Goal: Task Accomplishment & Management: Manage account settings

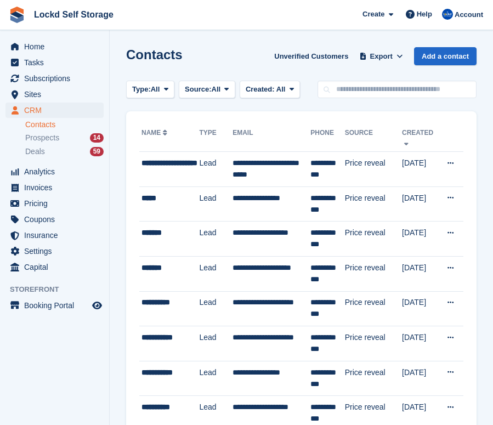
click at [63, 92] on span "Sites" at bounding box center [57, 94] width 66 height 15
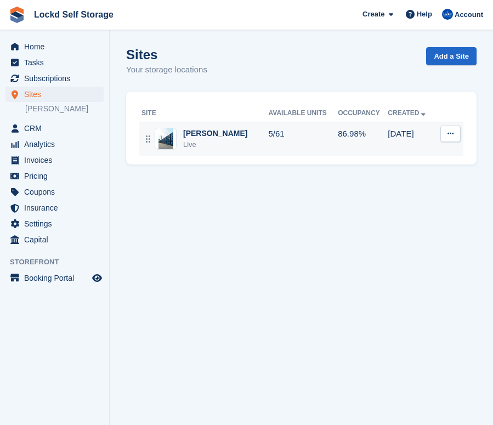
click at [269, 145] on td "5/61" at bounding box center [304, 139] width 70 height 34
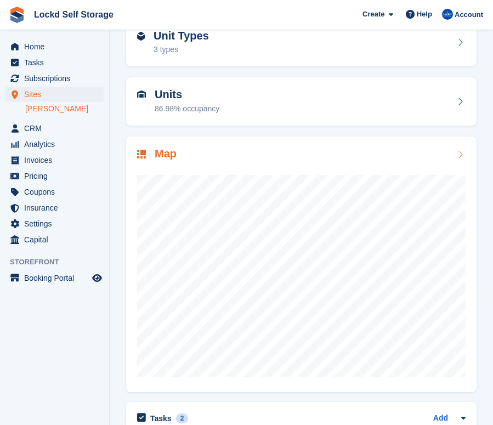
scroll to position [64, 0]
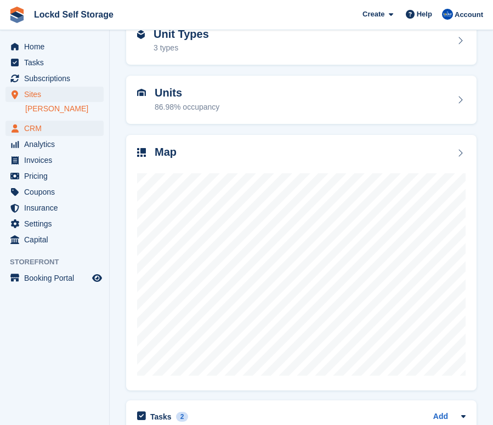
click at [49, 131] on span "CRM" at bounding box center [57, 128] width 66 height 15
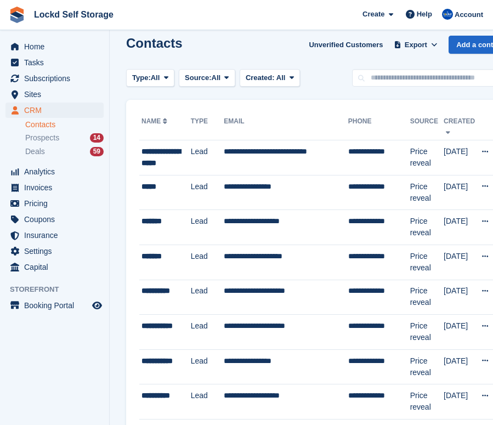
scroll to position [17, 0]
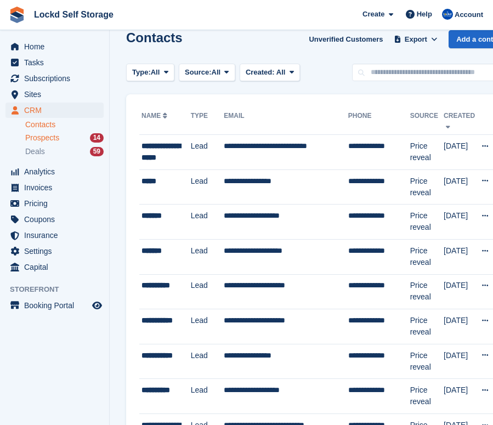
click at [64, 138] on div "Prospects 14" at bounding box center [64, 138] width 78 height 10
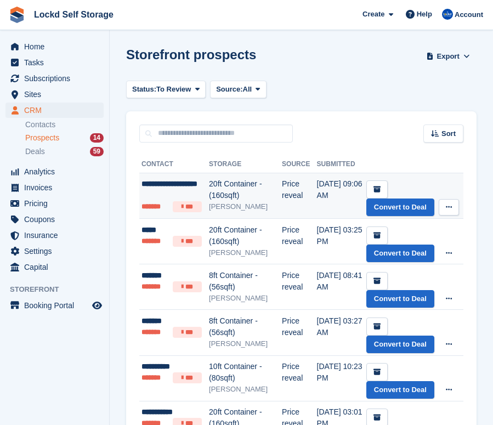
click at [313, 190] on td "Price reveal" at bounding box center [299, 196] width 35 height 46
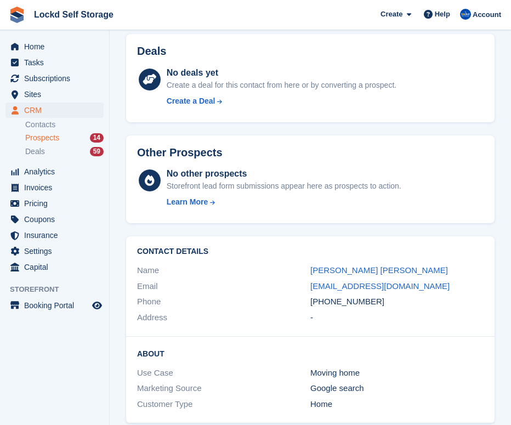
scroll to position [354, 0]
click at [62, 78] on span "Subscriptions" at bounding box center [57, 78] width 66 height 15
click at [61, 91] on span "Sites" at bounding box center [57, 94] width 66 height 15
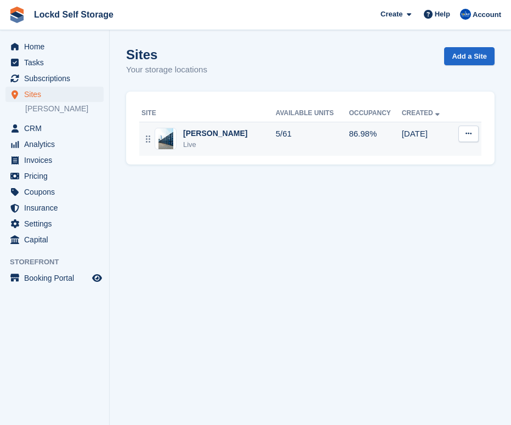
click at [301, 134] on td "5/61" at bounding box center [313, 139] width 74 height 34
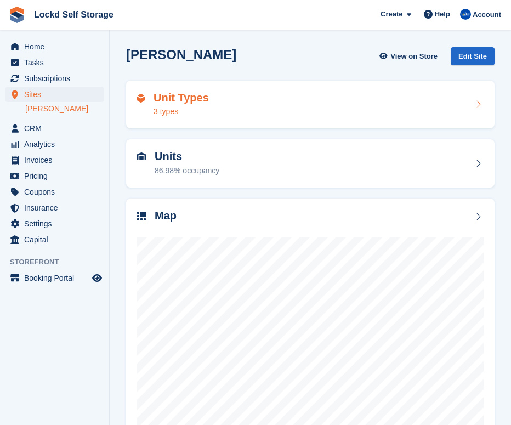
click at [269, 106] on div "Unit Types 3 types" at bounding box center [310, 105] width 347 height 26
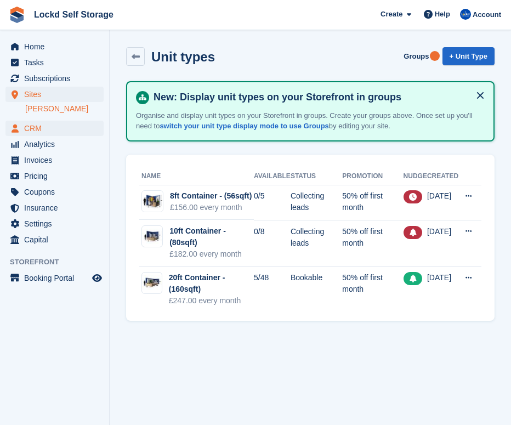
click at [48, 130] on span "CRM" at bounding box center [57, 128] width 66 height 15
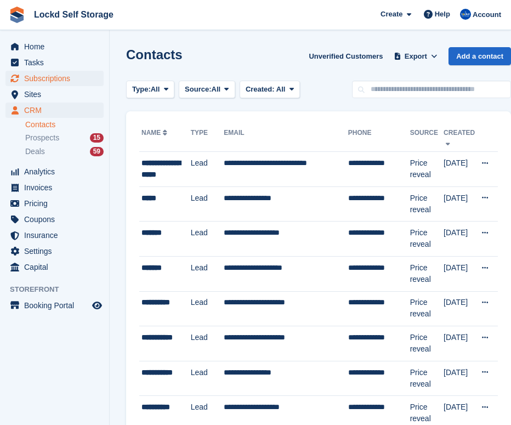
click at [85, 78] on span "Subscriptions" at bounding box center [57, 78] width 66 height 15
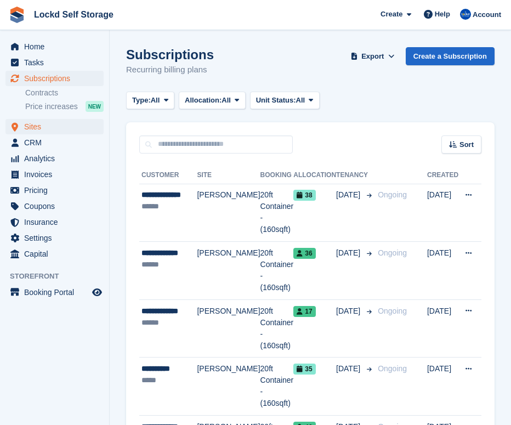
click at [57, 127] on span "Sites" at bounding box center [57, 126] width 66 height 15
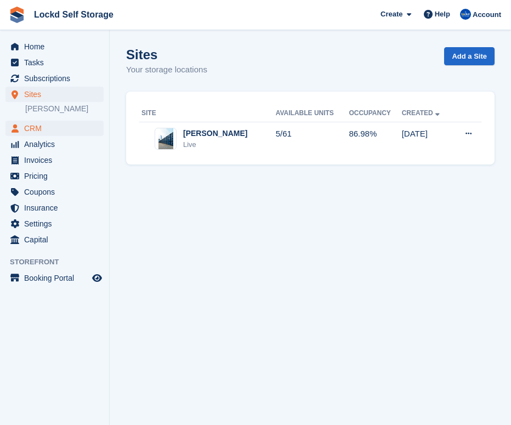
click at [74, 131] on span "CRM" at bounding box center [57, 128] width 66 height 15
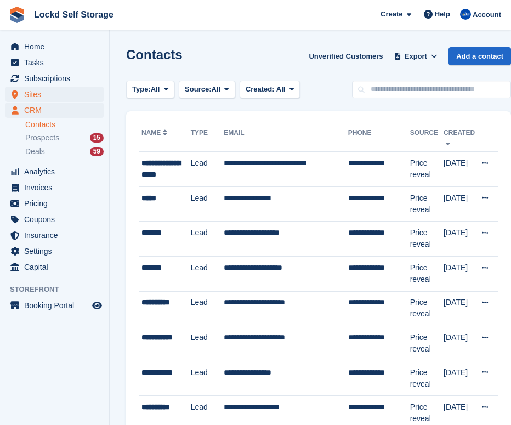
click at [65, 93] on span "Sites" at bounding box center [57, 94] width 66 height 15
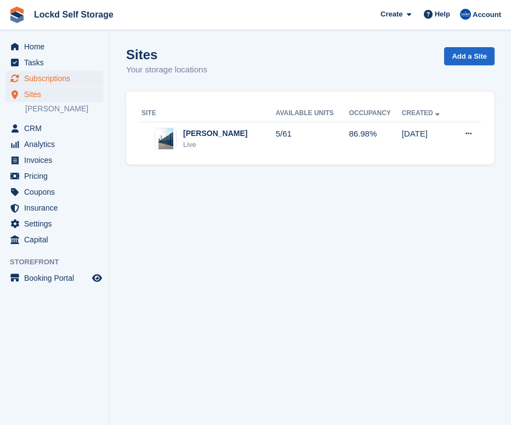
click at [71, 81] on span "Subscriptions" at bounding box center [57, 78] width 66 height 15
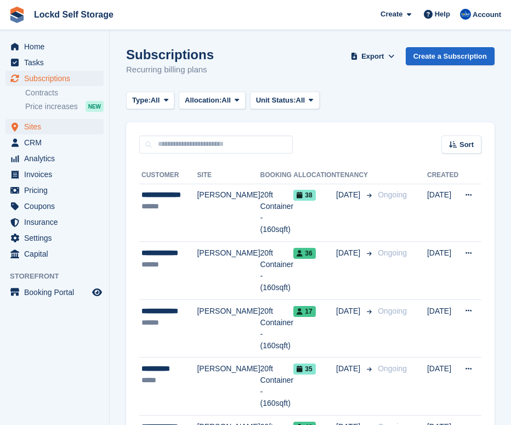
click at [67, 120] on span "Sites" at bounding box center [57, 126] width 66 height 15
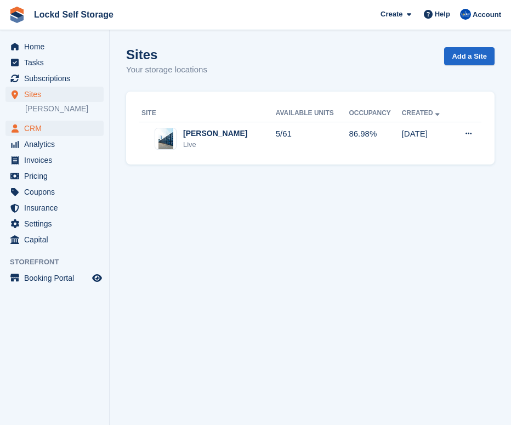
click at [70, 123] on span "CRM" at bounding box center [57, 128] width 66 height 15
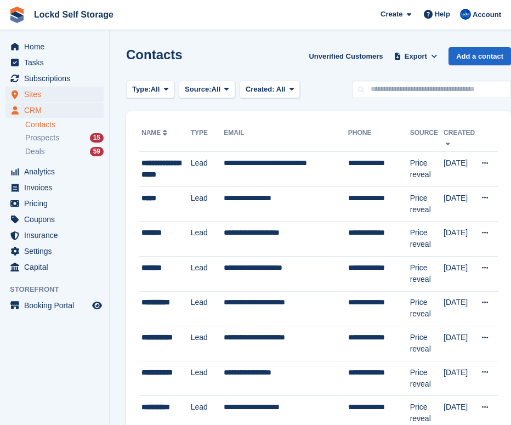
click at [64, 93] on span "Sites" at bounding box center [57, 94] width 66 height 15
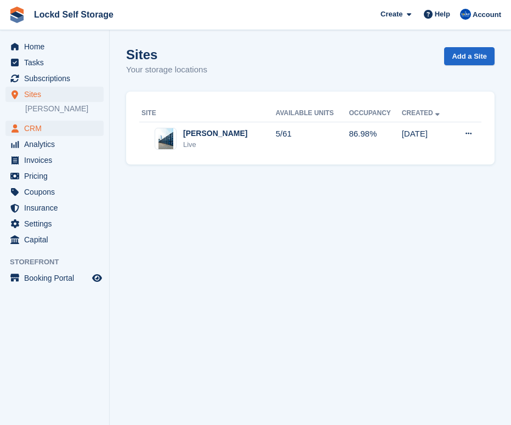
click at [81, 125] on span "CRM" at bounding box center [57, 128] width 66 height 15
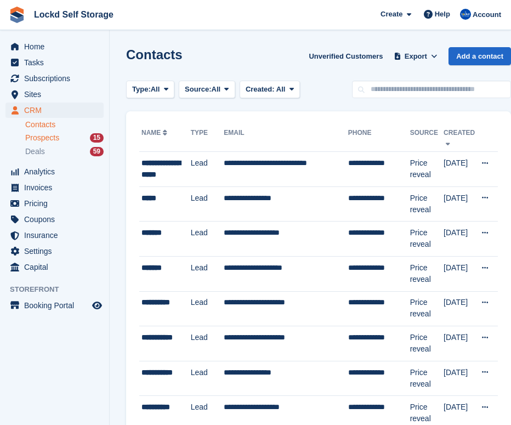
click at [58, 137] on span "Prospects" at bounding box center [42, 138] width 34 height 10
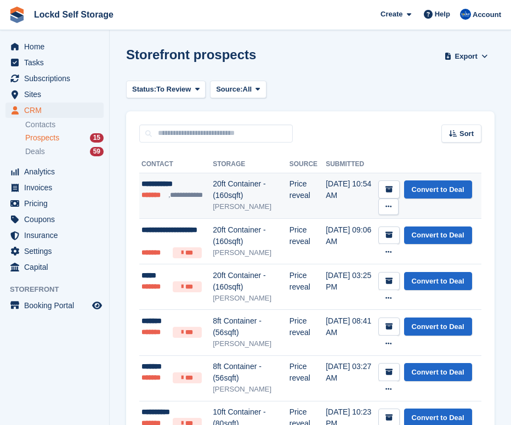
click at [229, 189] on div "20ft Container - (160sqft)" at bounding box center [251, 189] width 77 height 23
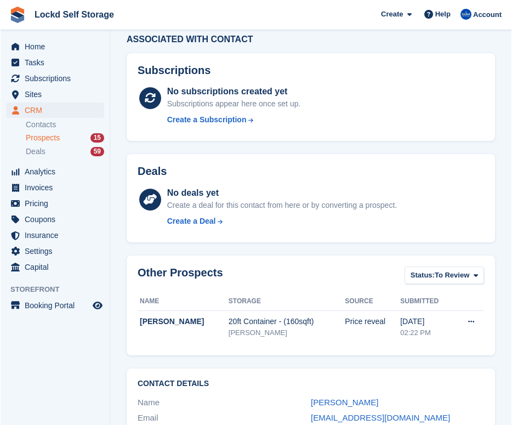
scroll to position [9, 0]
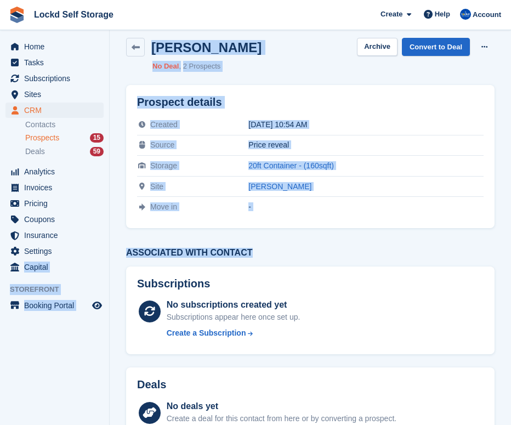
click at [511, 248] on html "Lockd Self Storage Create Subscription Invoice Contact Deal Discount Page Help …" at bounding box center [255, 203] width 511 height 425
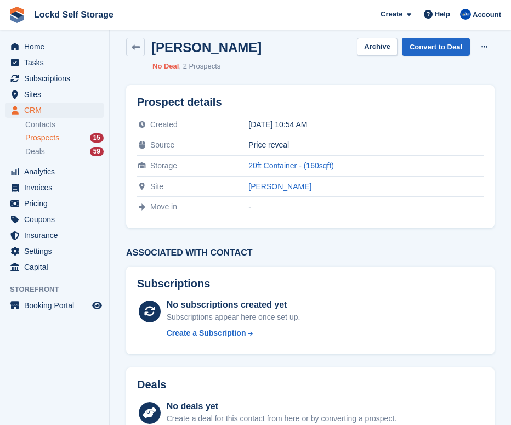
click at [499, 247] on div "Prospect details Created 18 Aug 2025, 10:54 AM Source Price reveal Storage 20ft…" at bounding box center [311, 326] width 382 height 497
click at [50, 78] on span "Subscriptions" at bounding box center [57, 78] width 66 height 15
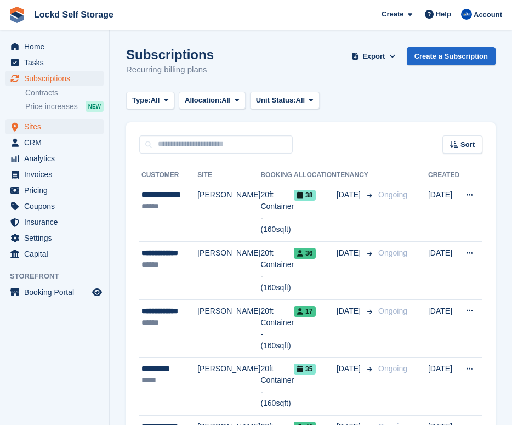
click at [57, 125] on span "Sites" at bounding box center [57, 126] width 66 height 15
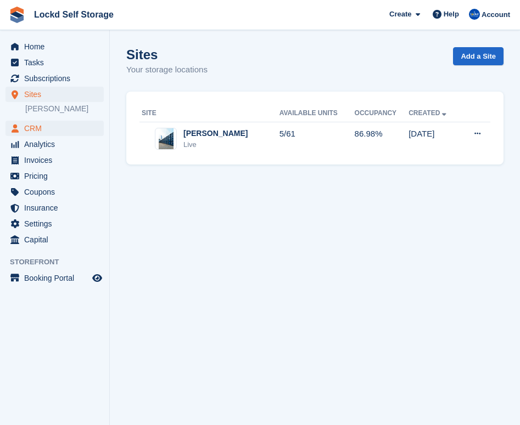
click at [61, 129] on span "CRM" at bounding box center [57, 128] width 66 height 15
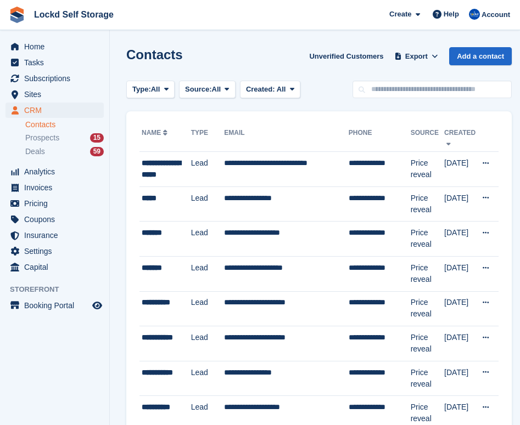
click at [49, 142] on span "Prospects" at bounding box center [42, 138] width 34 height 10
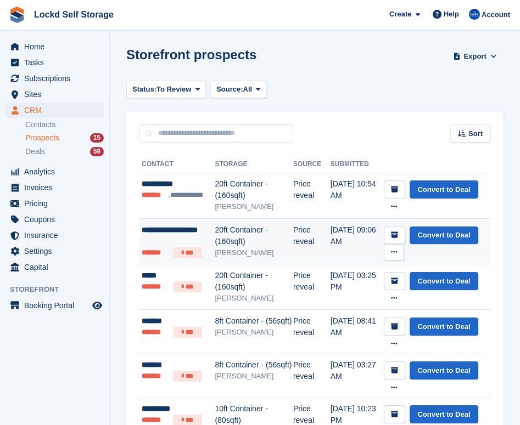
click at [236, 240] on div "20ft Container - (160sqft)" at bounding box center [254, 235] width 78 height 23
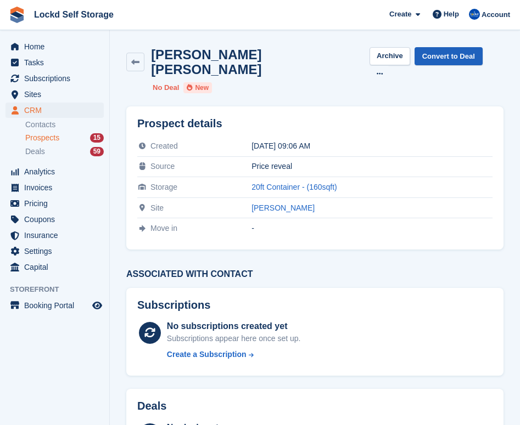
click at [441, 61] on link "Convert to Deal" at bounding box center [448, 56] width 68 height 18
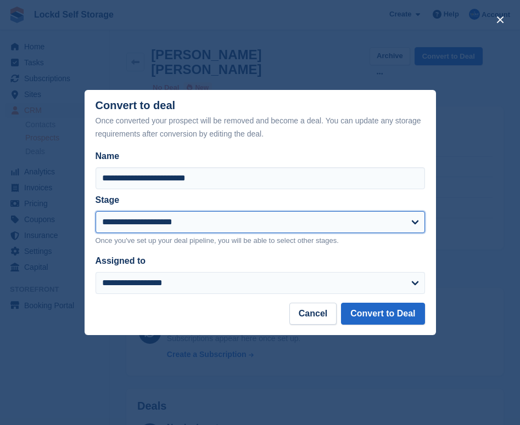
select select "****"
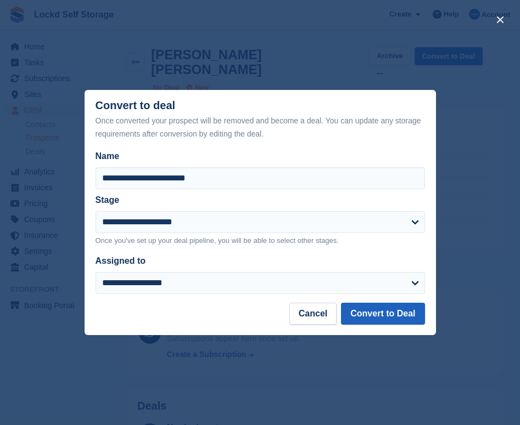
click at [365, 313] on button "Convert to Deal" at bounding box center [382, 314] width 83 height 22
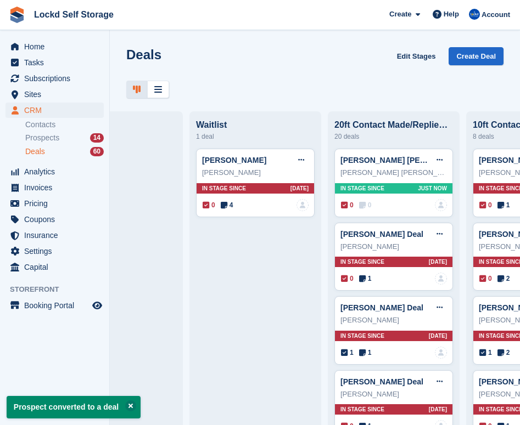
scroll to position [0, 581]
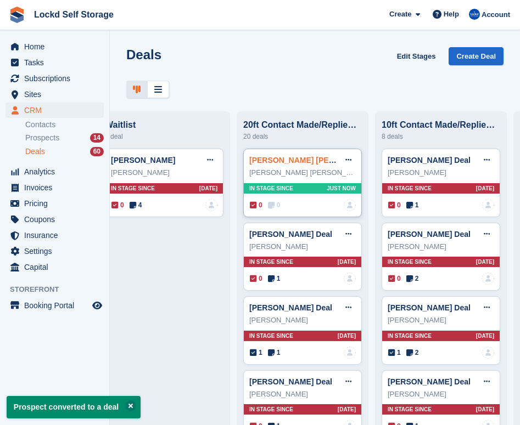
click at [286, 161] on link "Funmi Rhoda Oyeneyin Deal" at bounding box center [323, 160] width 149 height 9
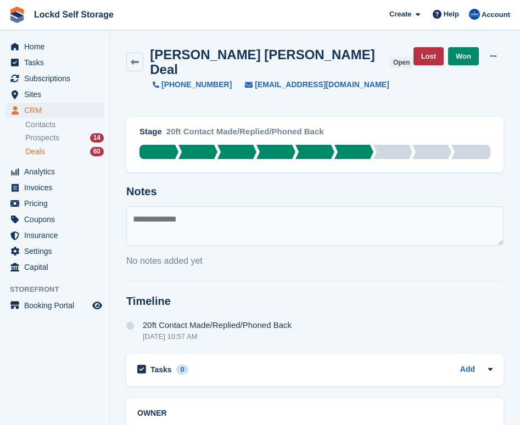
click at [259, 212] on textarea at bounding box center [314, 226] width 377 height 40
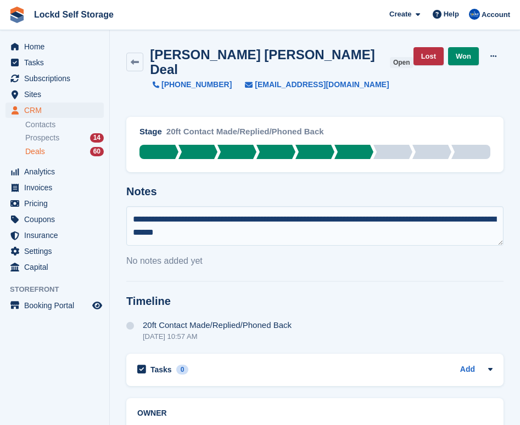
type textarea "**********"
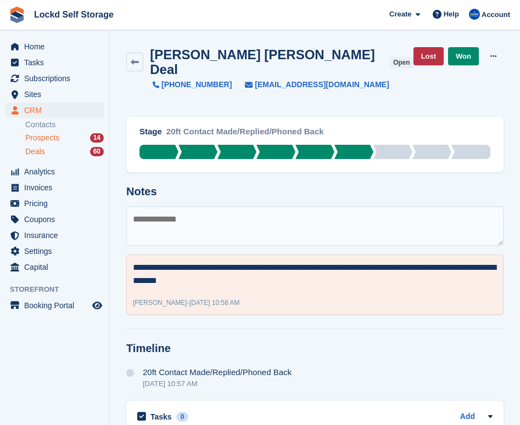
click at [72, 140] on div "Prospects 14" at bounding box center [64, 138] width 78 height 10
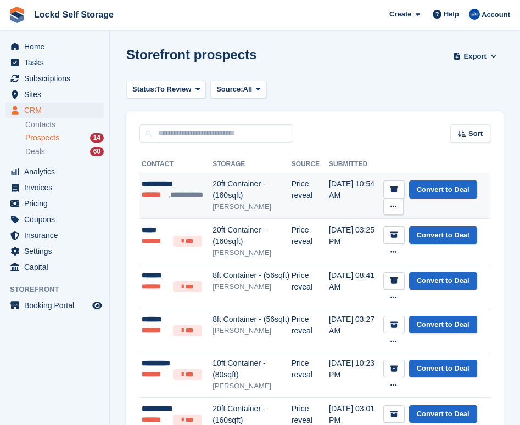
click at [174, 196] on li "**********" at bounding box center [190, 195] width 44 height 10
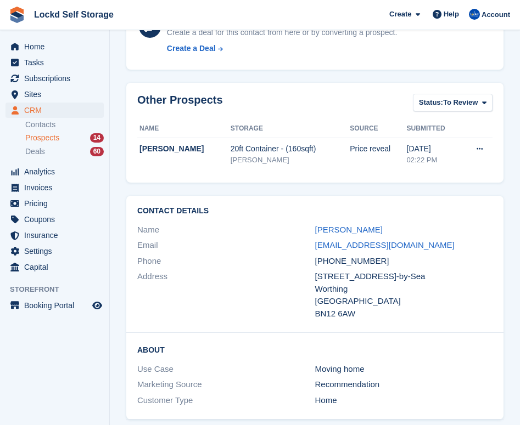
scroll to position [396, 0]
click at [50, 75] on span "Subscriptions" at bounding box center [57, 78] width 66 height 15
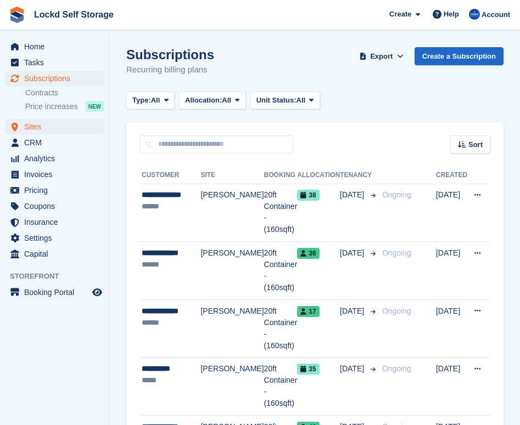
click at [47, 127] on span "Sites" at bounding box center [57, 126] width 66 height 15
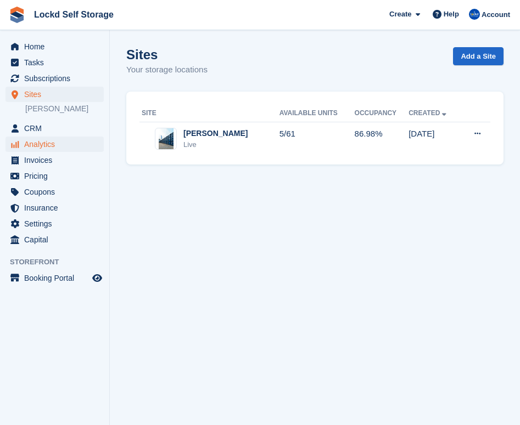
click at [61, 138] on span "Analytics" at bounding box center [57, 144] width 66 height 15
click at [59, 130] on span "CRM" at bounding box center [57, 128] width 66 height 15
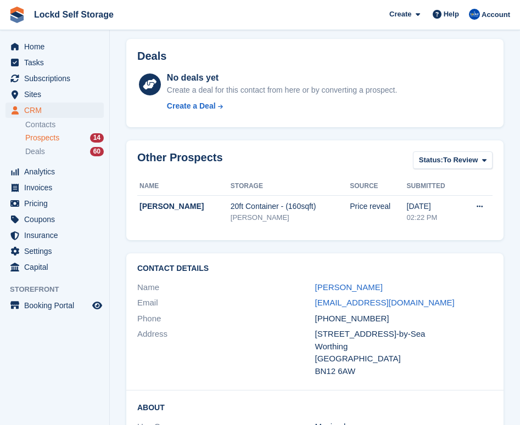
scroll to position [245, 0]
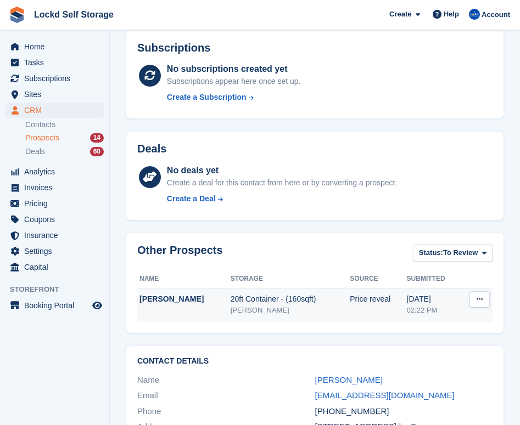
click at [313, 312] on div "[PERSON_NAME]" at bounding box center [290, 310] width 120 height 11
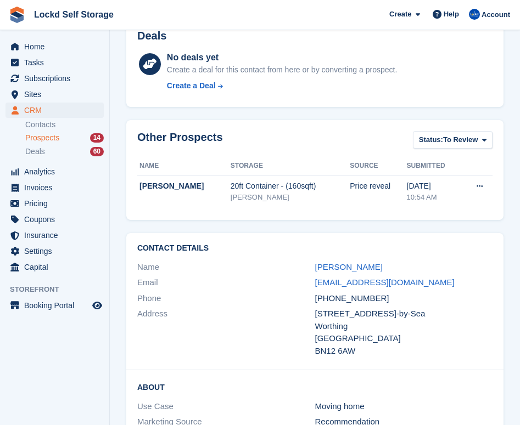
scroll to position [313, 0]
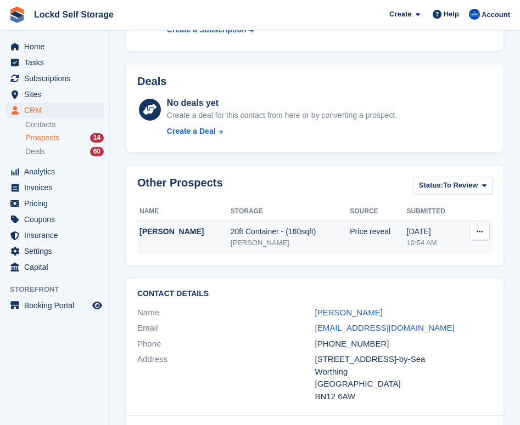
click at [241, 234] on div "20ft Container - (160sqft)" at bounding box center [290, 232] width 120 height 12
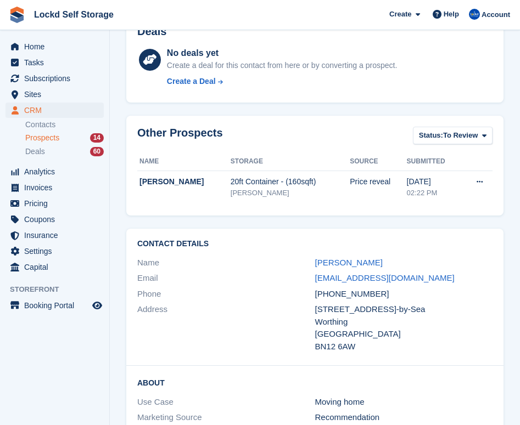
scroll to position [366, 0]
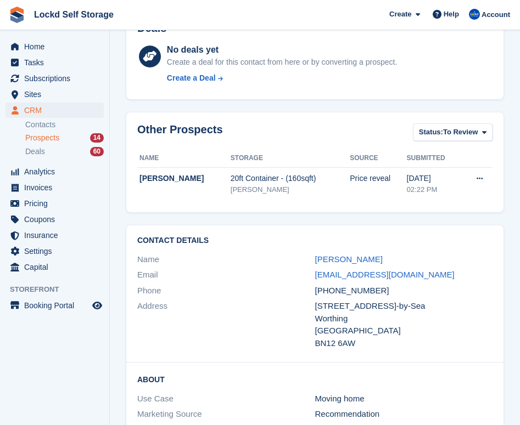
click at [241, 234] on div "Contact Details Name [PERSON_NAME] Email [EMAIL_ADDRESS][DOMAIN_NAME] Phone [PH…" at bounding box center [314, 294] width 377 height 137
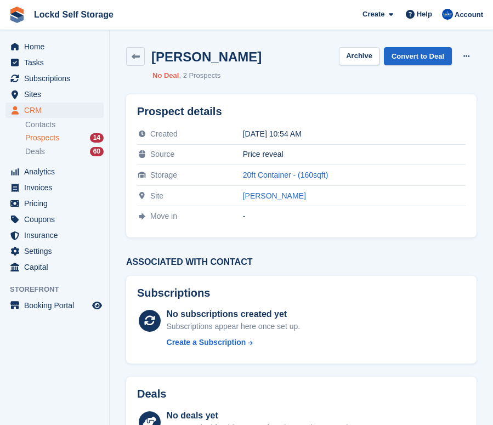
scroll to position [0, 0]
click at [58, 77] on span "Subscriptions" at bounding box center [57, 78] width 66 height 15
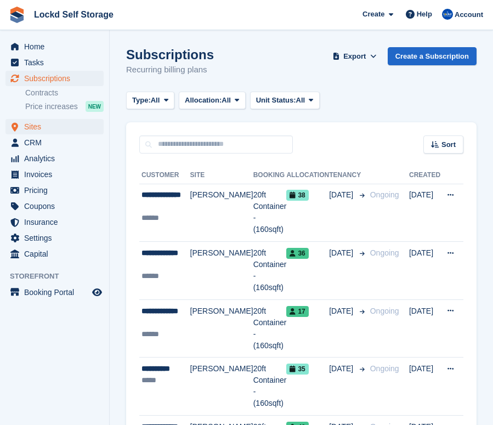
click at [58, 129] on span "Sites" at bounding box center [57, 126] width 66 height 15
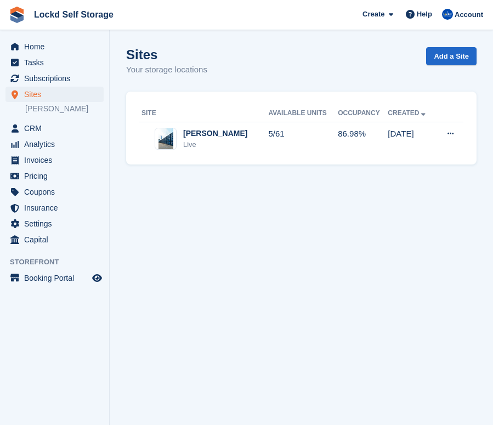
click at [71, 80] on span "Subscriptions" at bounding box center [57, 78] width 66 height 15
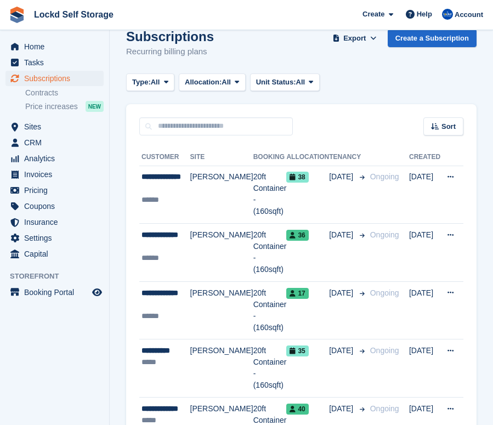
scroll to position [17, 0]
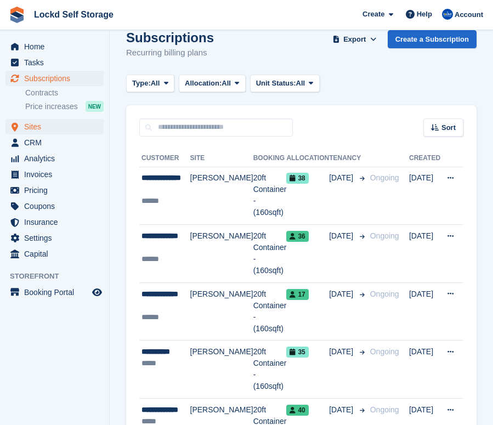
click at [39, 129] on span "Sites" at bounding box center [57, 126] width 66 height 15
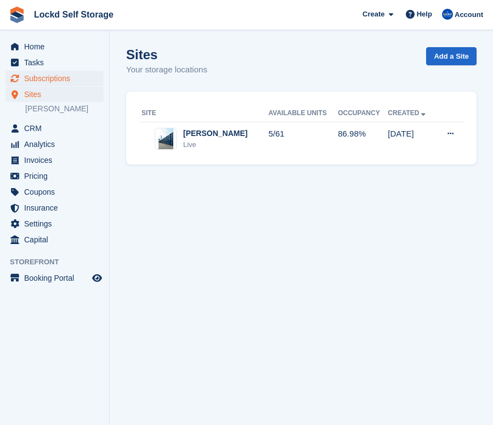
click at [72, 78] on span "Subscriptions" at bounding box center [57, 78] width 66 height 15
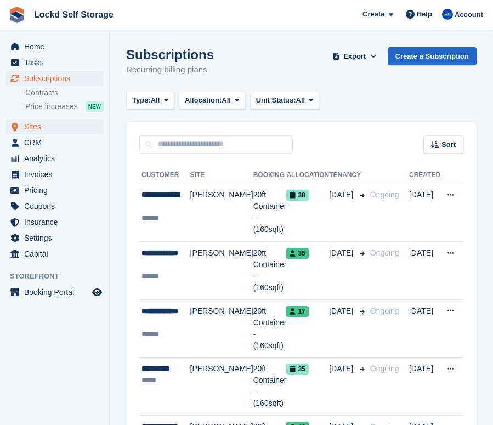
click at [39, 131] on span "Sites" at bounding box center [57, 126] width 66 height 15
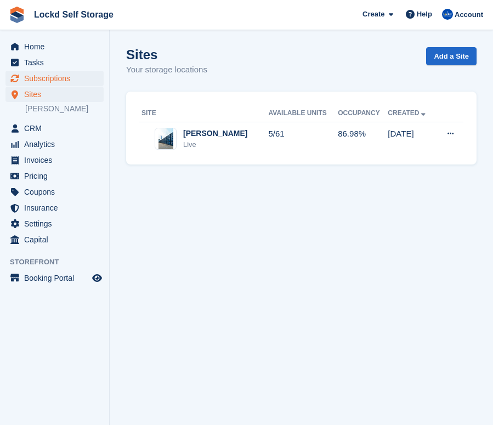
click at [50, 73] on span "Subscriptions" at bounding box center [57, 78] width 66 height 15
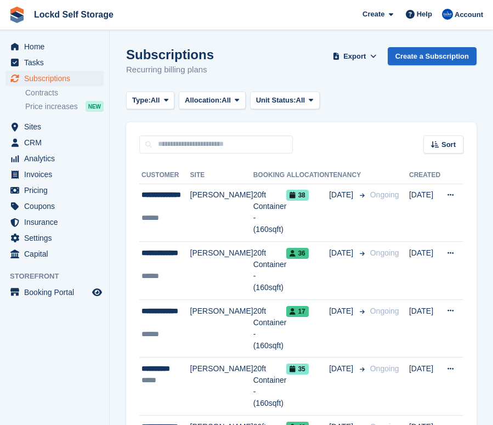
click at [242, 50] on div "Subscriptions Recurring billing plans Export Export Subscriptions Export a CSV …" at bounding box center [301, 68] width 351 height 42
click at [57, 132] on span "Sites" at bounding box center [57, 126] width 66 height 15
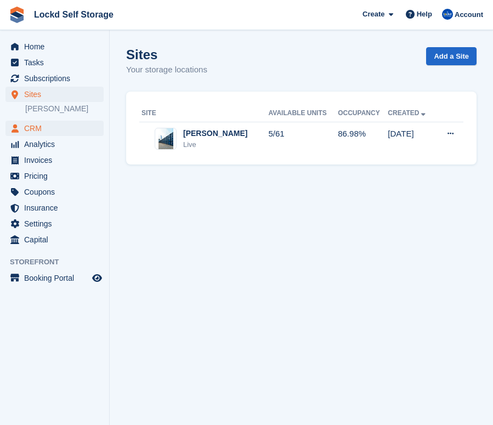
click at [76, 134] on span "CRM" at bounding box center [57, 128] width 66 height 15
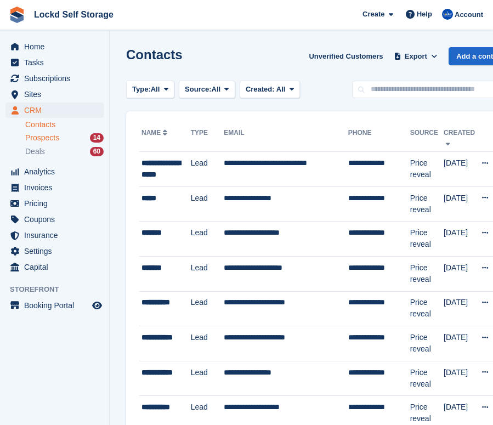
click at [76, 140] on div "Prospects 14" at bounding box center [64, 138] width 78 height 10
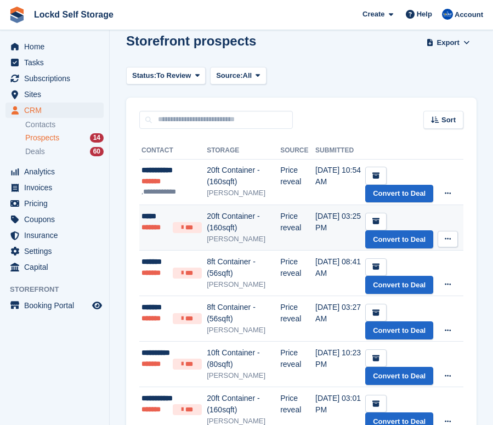
scroll to position [15, 0]
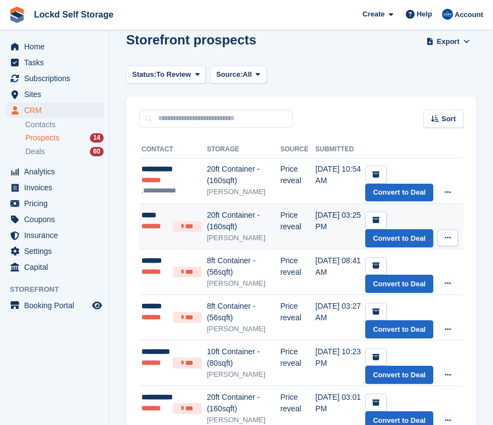
click at [280, 224] on div "20ft Container - (160sqft)" at bounding box center [244, 221] width 74 height 23
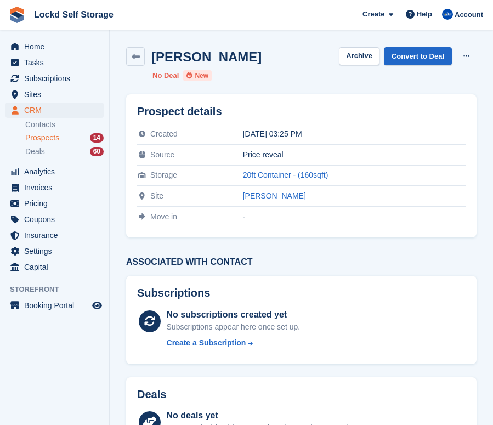
click at [47, 142] on span "Prospects" at bounding box center [42, 138] width 34 height 10
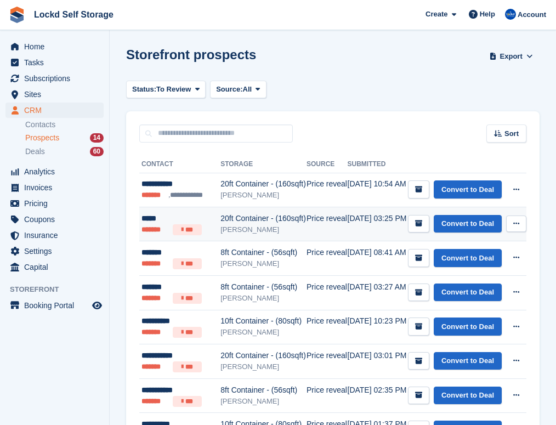
click at [266, 224] on div "20ft Container - (160sqft)" at bounding box center [264, 219] width 86 height 12
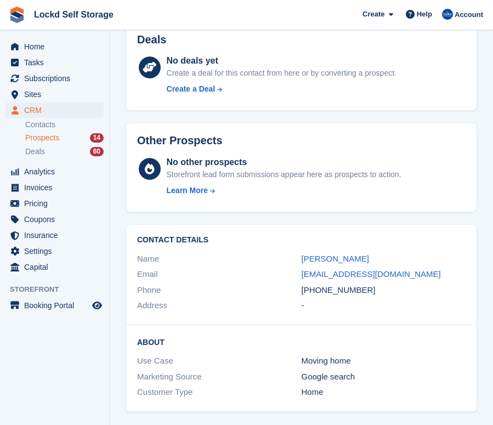
scroll to position [354, 0]
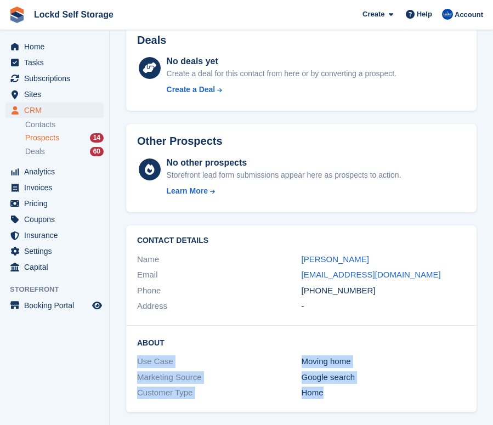
drag, startPoint x: 341, startPoint y: 388, endPoint x: 117, endPoint y: 348, distance: 227.9
click at [117, 350] on section "[PERSON_NAME] Archive Convert to Deal Delete prospect No Deal New Prospect deta…" at bounding box center [302, 38] width 384 height 784
copy div "Use Case Moving home Marketing Source Google search Customer Type Home"
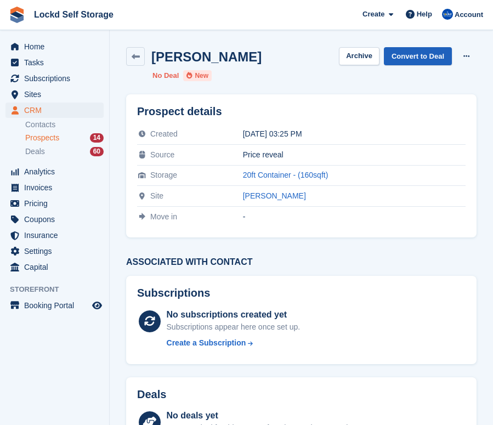
scroll to position [0, 0]
click at [414, 57] on link "Convert to Deal" at bounding box center [418, 56] width 68 height 18
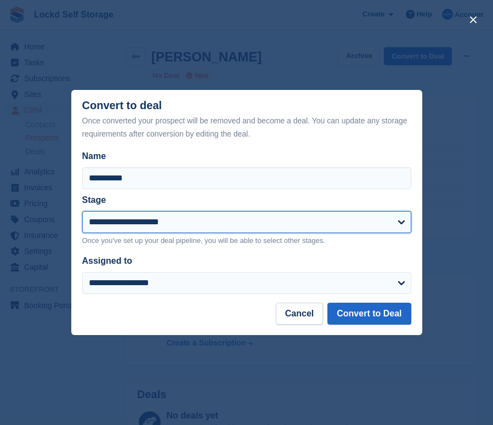
select select "****"
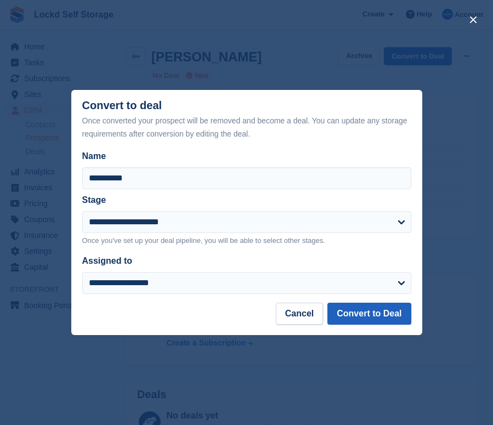
click at [350, 312] on button "Convert to Deal" at bounding box center [369, 314] width 83 height 22
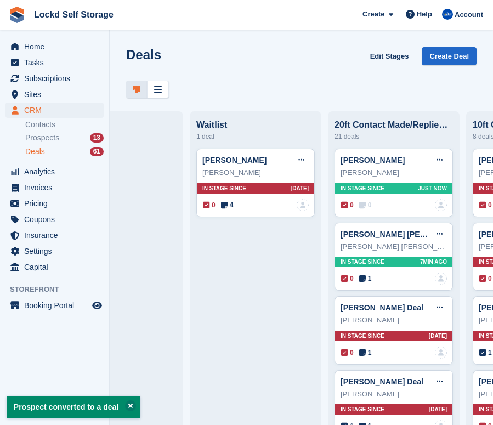
scroll to position [0, 675]
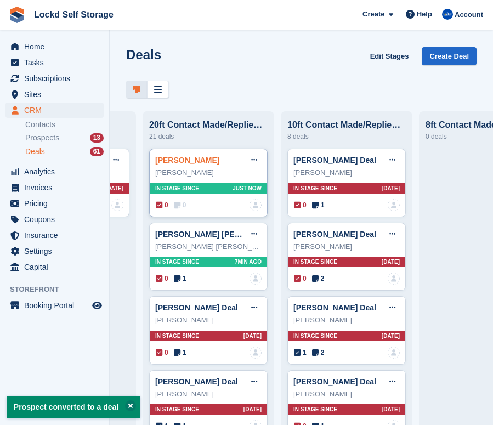
click at [189, 161] on link "[PERSON_NAME]" at bounding box center [187, 160] width 64 height 9
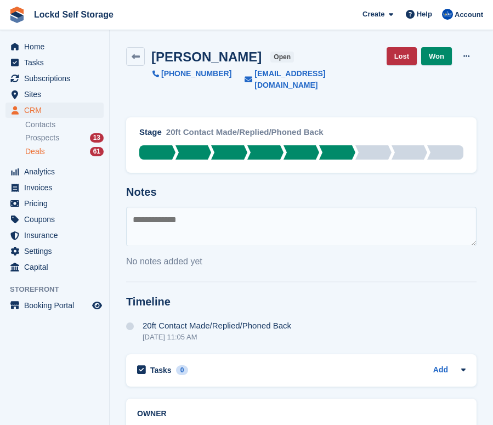
click at [189, 207] on textarea at bounding box center [301, 227] width 351 height 40
type textarea "*"
paste textarea "**********"
click at [134, 222] on textarea "**********" at bounding box center [301, 227] width 351 height 40
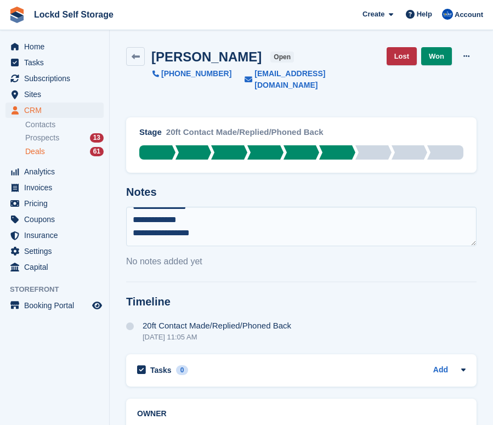
scroll to position [66, 0]
click at [133, 207] on textarea "**********" at bounding box center [301, 227] width 351 height 40
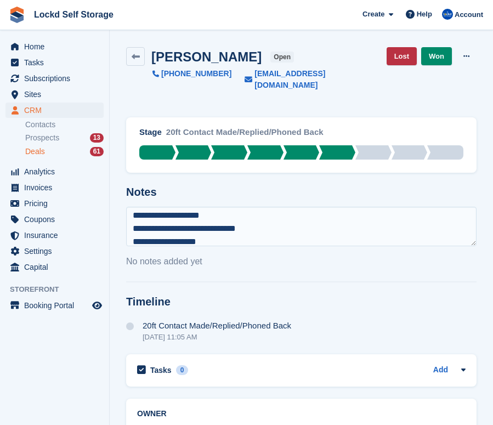
type textarea "**********"
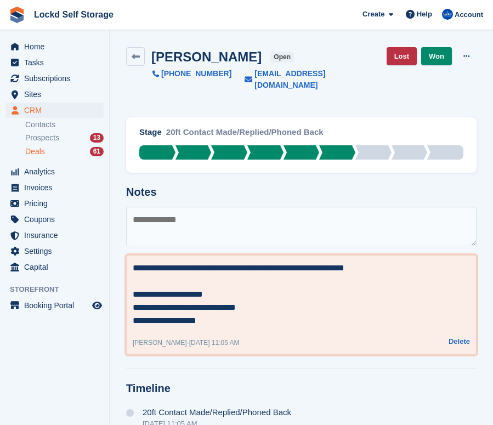
click at [409, 262] on textarea "**********" at bounding box center [301, 295] width 337 height 66
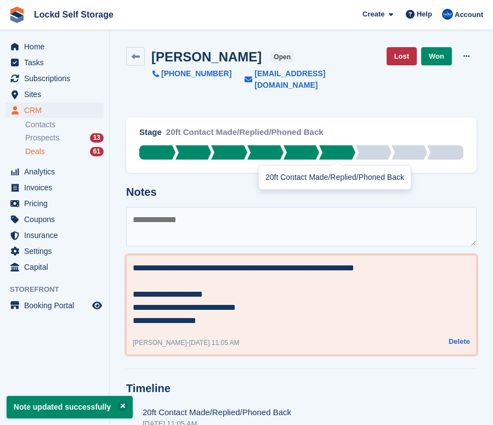
type textarea "**********"
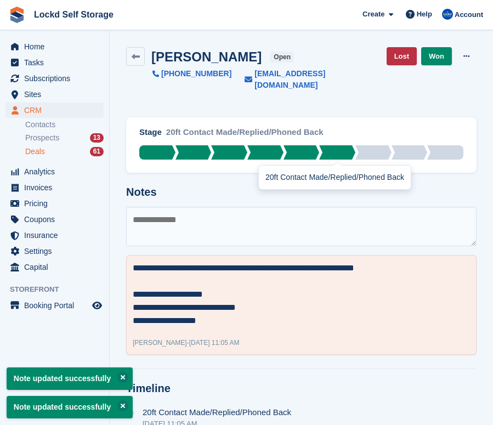
click at [321, 173] on div "20ft Contact Made/Replied/Phoned Back" at bounding box center [335, 178] width 152 height 24
click at [245, 187] on div "Stage 20ft Contact Made/Replied/Phoned Back 20ft Contact Made/Replied/Phoned Ba…" at bounding box center [302, 273] width 364 height 324
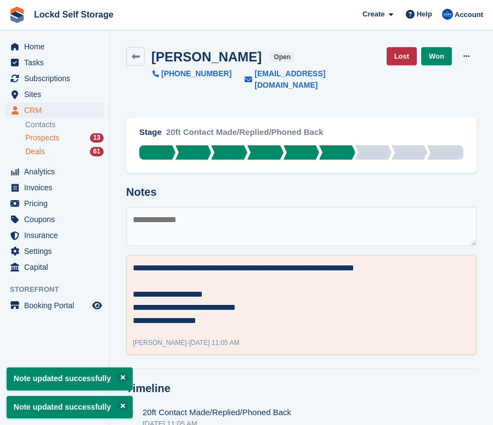
click at [57, 134] on span "Prospects" at bounding box center [42, 138] width 34 height 10
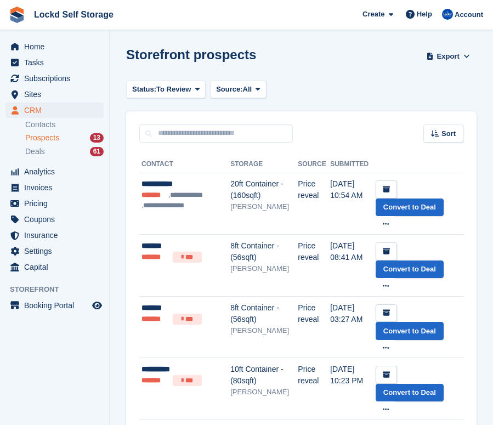
click at [165, 206] on li "**********" at bounding box center [167, 205] width 51 height 10
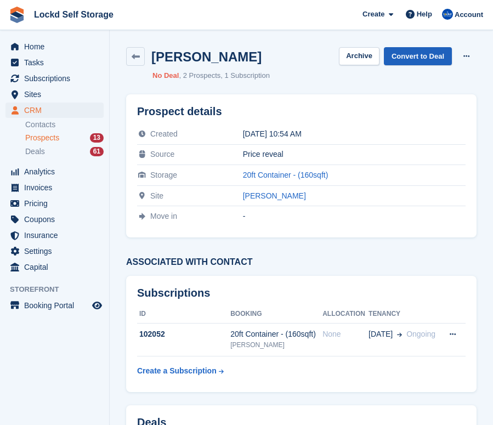
click at [424, 63] on link "Convert to Deal" at bounding box center [418, 56] width 68 height 18
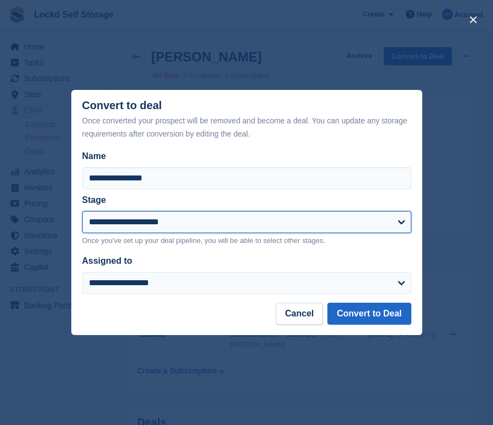
select select "****"
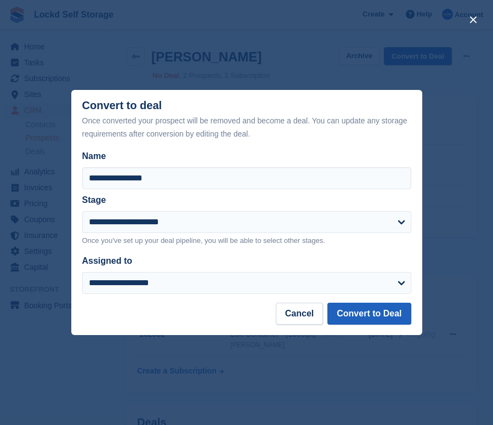
click at [344, 314] on button "Convert to Deal" at bounding box center [369, 314] width 83 height 22
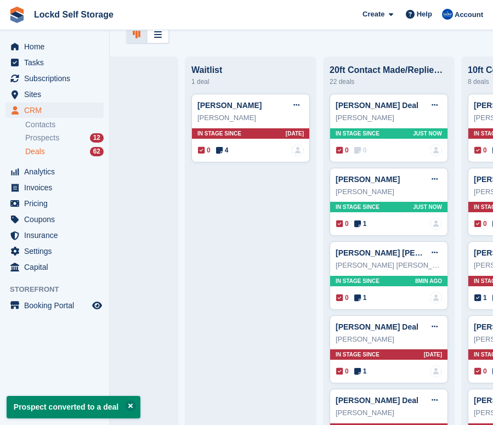
scroll to position [0, 525]
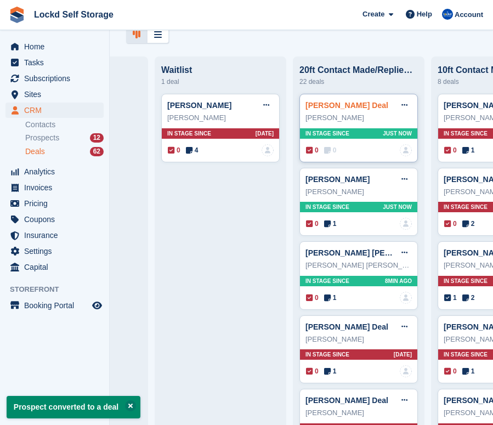
click at [331, 103] on link "[PERSON_NAME] Deal" at bounding box center [347, 105] width 83 height 9
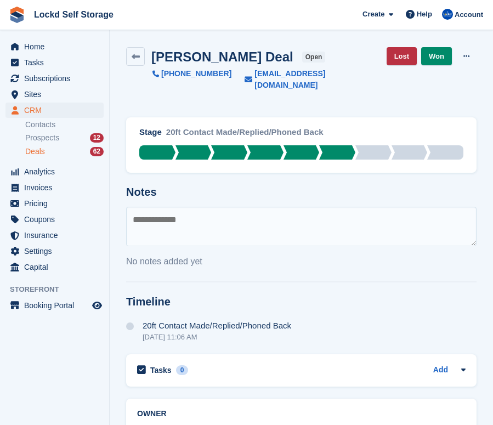
click at [274, 207] on textarea at bounding box center [301, 227] width 351 height 40
type textarea "*"
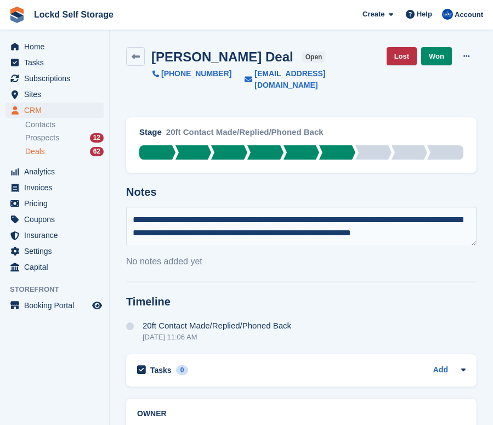
scroll to position [5, 0]
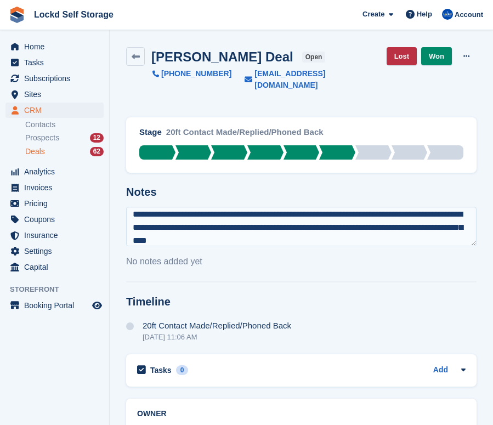
type textarea "**********"
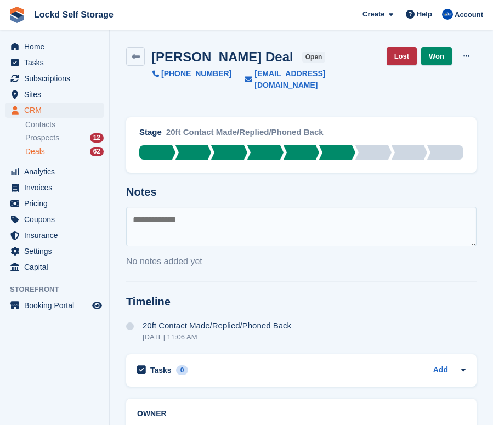
scroll to position [0, 0]
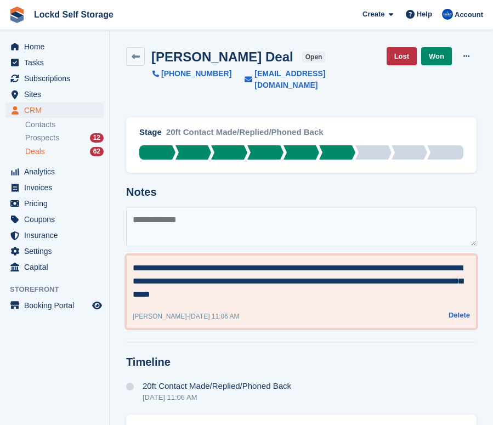
click at [293, 266] on textarea "**********" at bounding box center [301, 282] width 337 height 40
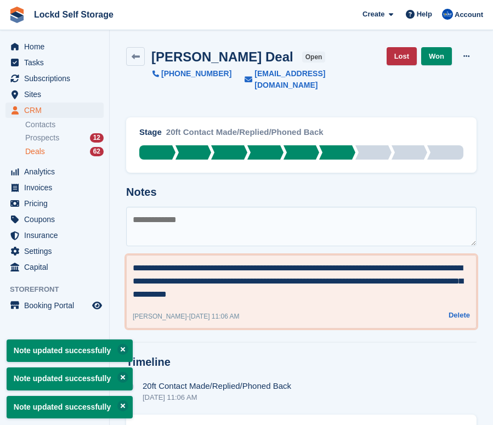
click at [449, 267] on textarea "**********" at bounding box center [301, 282] width 337 height 40
click at [444, 267] on textarea "**********" at bounding box center [301, 282] width 337 height 40
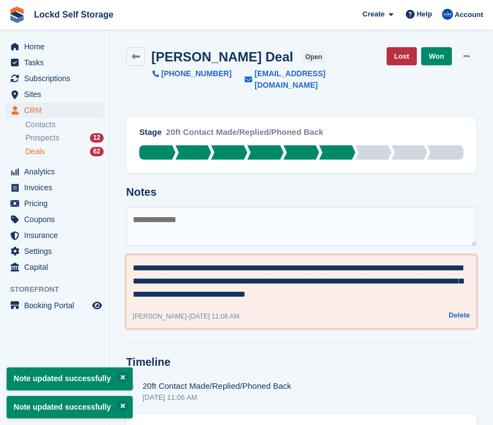
type textarea "**********"
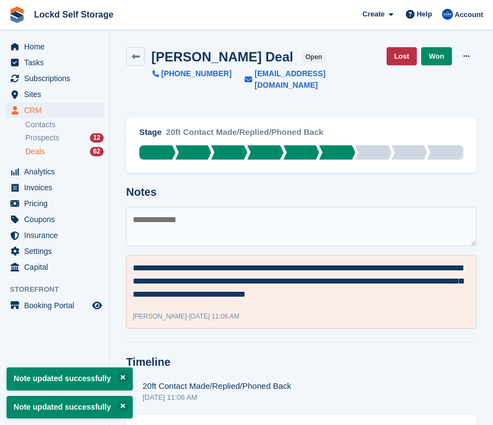
click at [426, 89] on div "[PERSON_NAME] Deal open [PHONE_NUMBER] [EMAIL_ADDRESS][DOMAIN_NAME] Lost Won Ed…" at bounding box center [302, 76] width 364 height 70
click at [56, 138] on span "Prospects" at bounding box center [42, 138] width 34 height 10
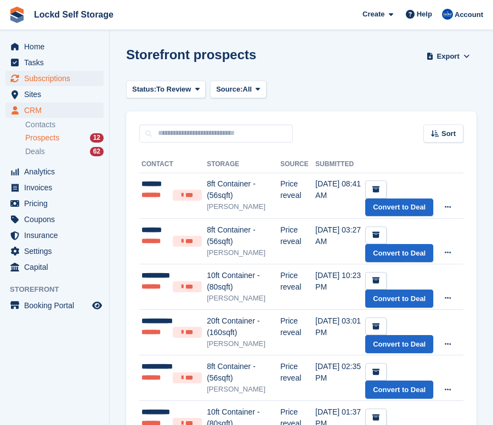
click at [69, 82] on span "Subscriptions" at bounding box center [57, 78] width 66 height 15
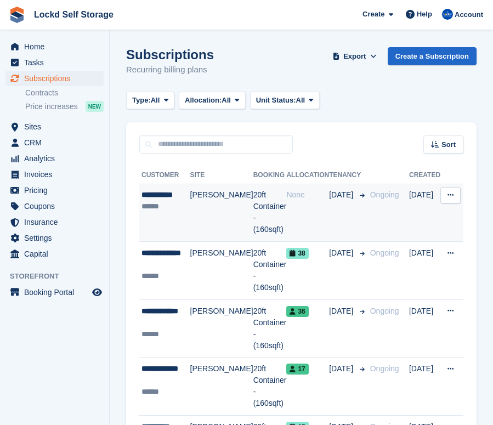
click at [253, 205] on td "20ft Container - (160sqft)" at bounding box center [269, 213] width 33 height 58
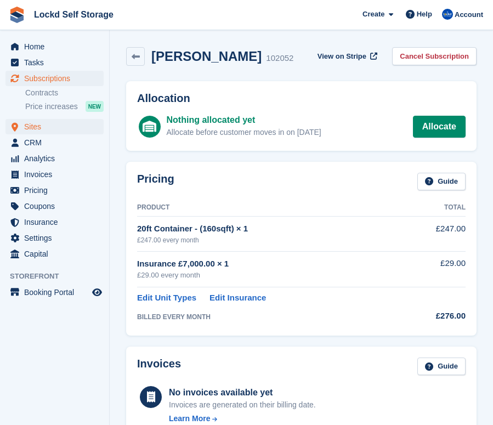
click at [50, 129] on span "Sites" at bounding box center [57, 126] width 66 height 15
click at [48, 144] on span "CRM" at bounding box center [57, 142] width 66 height 15
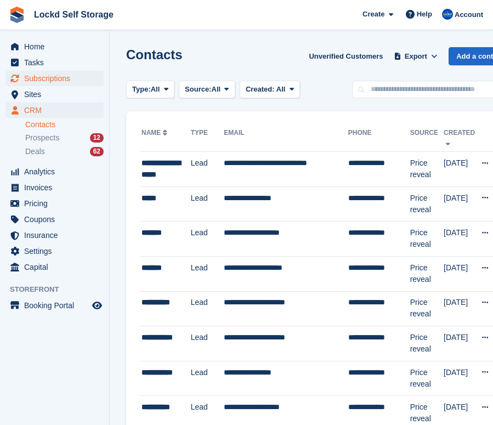
click at [70, 80] on span "Subscriptions" at bounding box center [57, 78] width 66 height 15
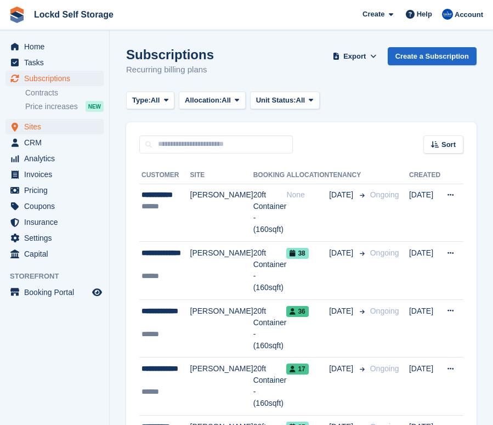
click at [61, 131] on span "Sites" at bounding box center [57, 126] width 66 height 15
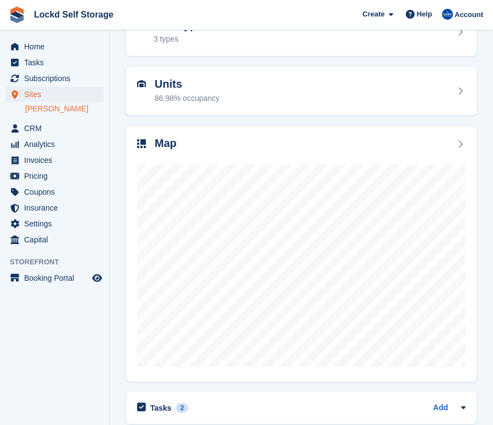
scroll to position [74, 0]
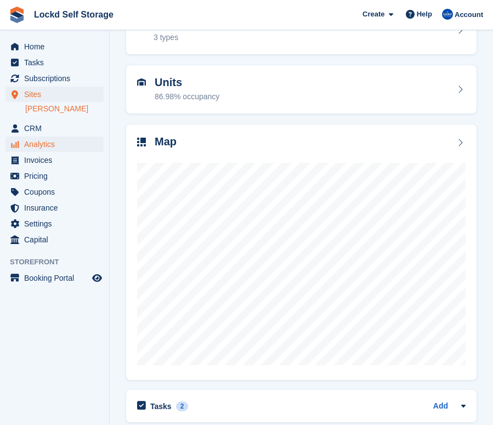
click at [74, 137] on span "Analytics" at bounding box center [57, 144] width 66 height 15
click at [71, 130] on span "CRM" at bounding box center [57, 128] width 66 height 15
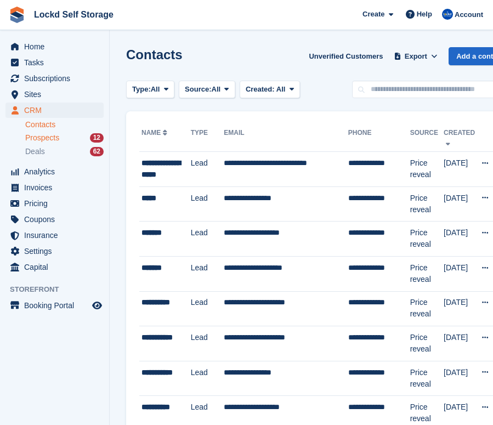
click at [72, 132] on link "Prospects 12" at bounding box center [64, 138] width 78 height 12
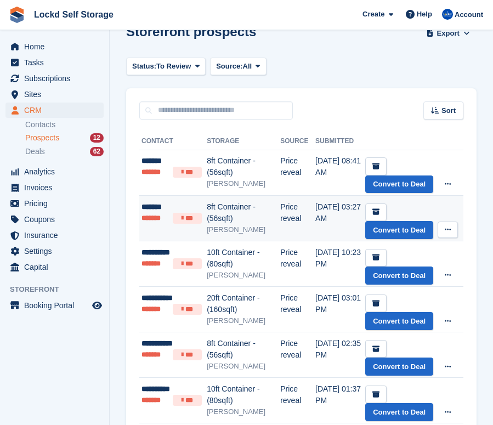
scroll to position [24, 0]
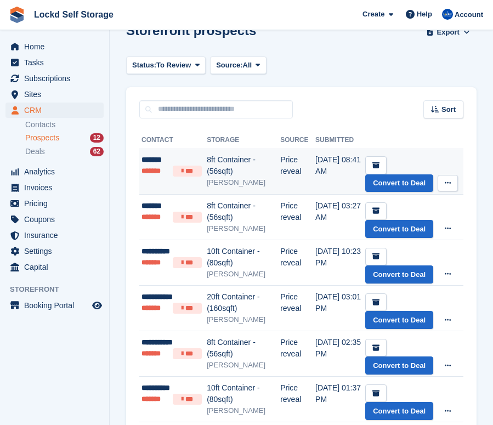
click at [218, 181] on div "[PERSON_NAME]" at bounding box center [244, 182] width 74 height 11
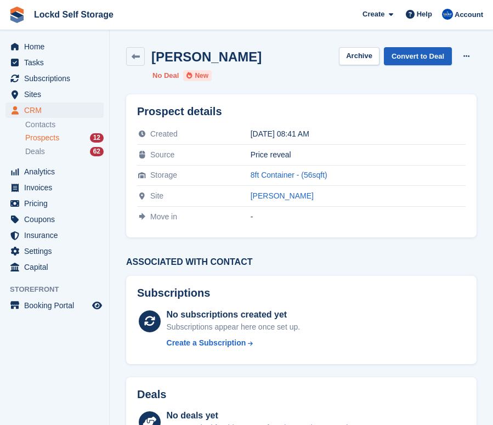
click at [409, 58] on link "Convert to Deal" at bounding box center [418, 56] width 68 height 18
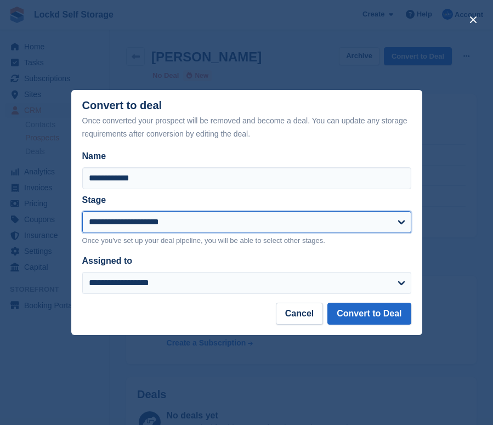
select select "****"
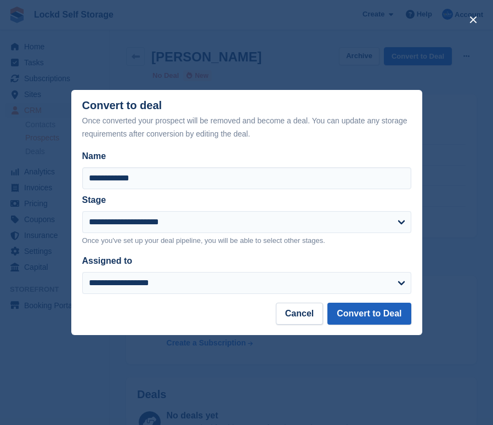
click at [357, 319] on button "Convert to Deal" at bounding box center [369, 314] width 83 height 22
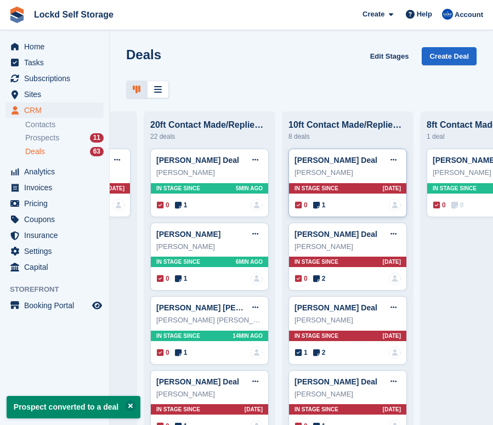
scroll to position [0, 764]
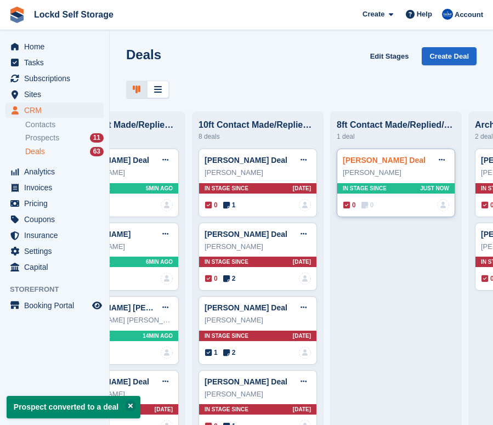
click at [365, 157] on link "[PERSON_NAME] Deal" at bounding box center [384, 160] width 83 height 9
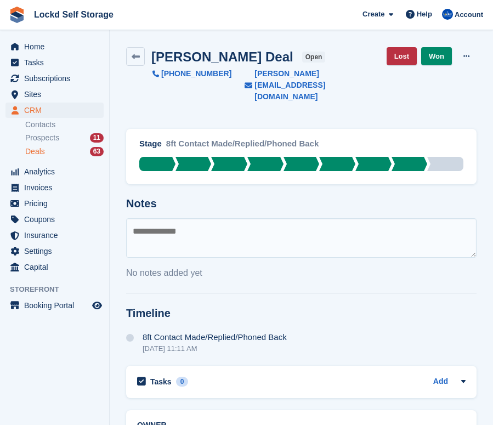
click at [273, 218] on textarea at bounding box center [301, 238] width 351 height 40
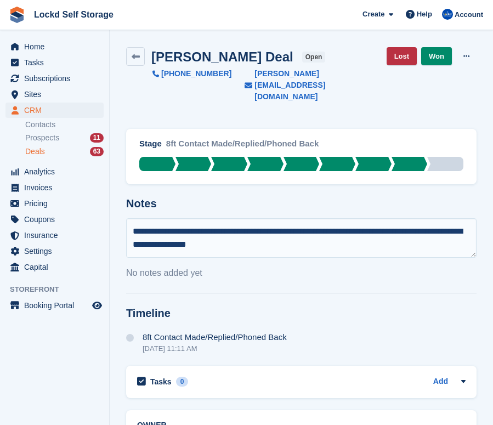
type textarea "**********"
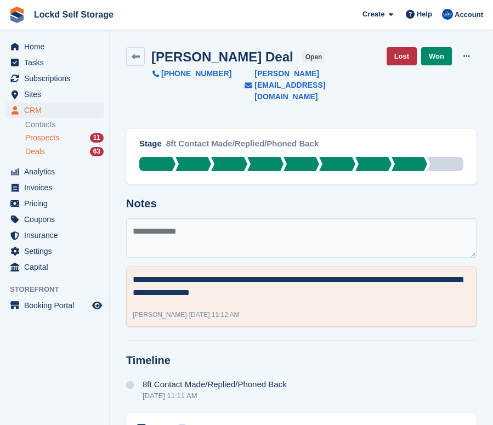
click at [65, 138] on div "Prospects 11" at bounding box center [64, 138] width 78 height 10
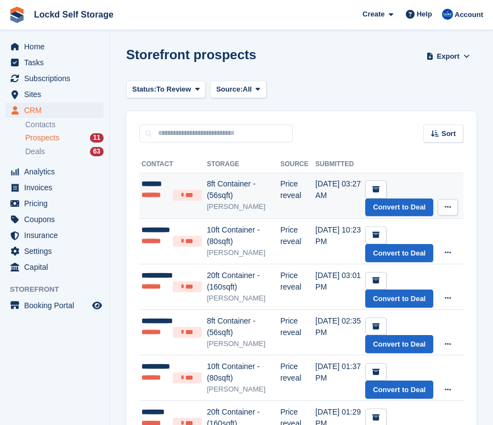
click at [210, 200] on div "8ft Container - (56sqft)" at bounding box center [244, 189] width 74 height 23
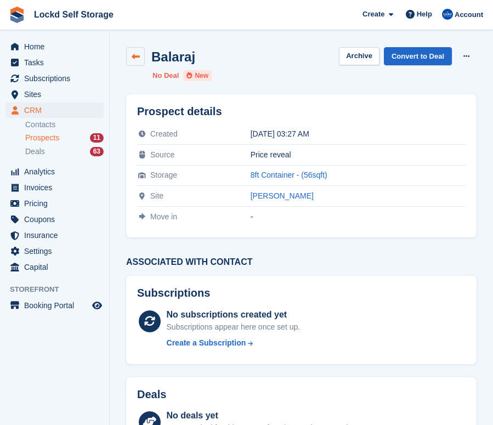
click at [128, 52] on link at bounding box center [135, 56] width 19 height 19
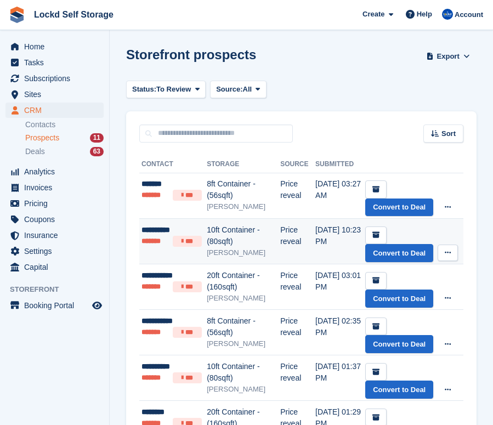
click at [232, 249] on div "[PERSON_NAME]" at bounding box center [244, 252] width 74 height 11
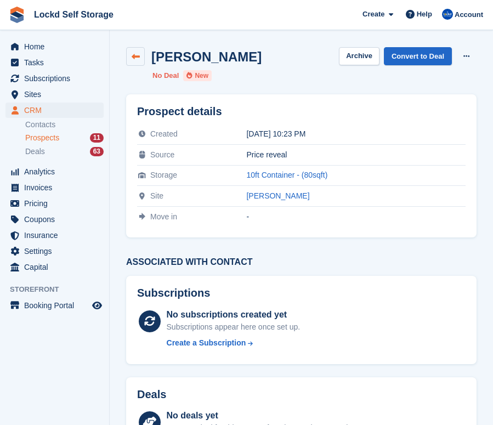
click at [136, 64] on link at bounding box center [135, 56] width 19 height 19
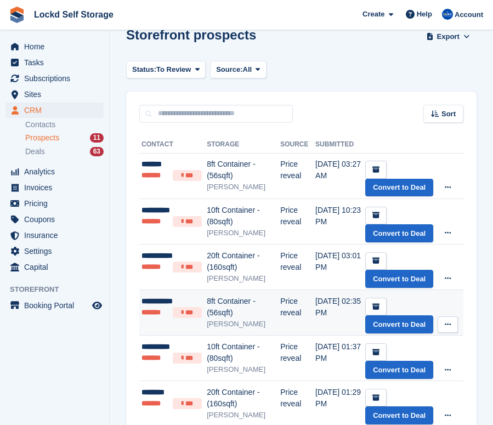
scroll to position [23, 0]
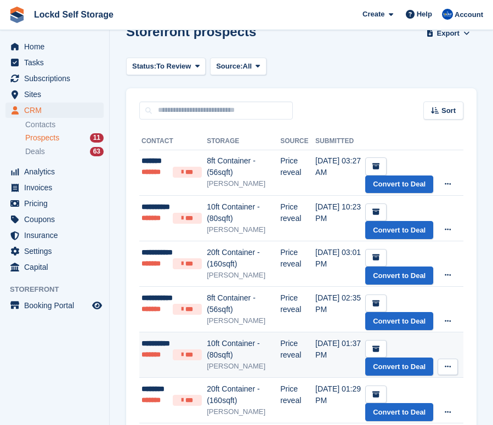
click at [241, 351] on div "10ft Container - (80sqft)" at bounding box center [244, 349] width 74 height 23
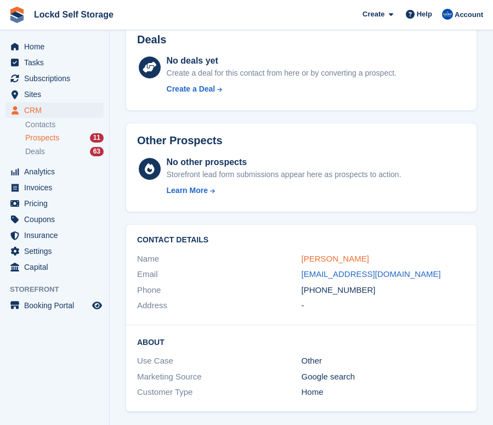
scroll to position [354, 0]
click at [317, 255] on link "[PERSON_NAME]" at bounding box center [335, 259] width 67 height 9
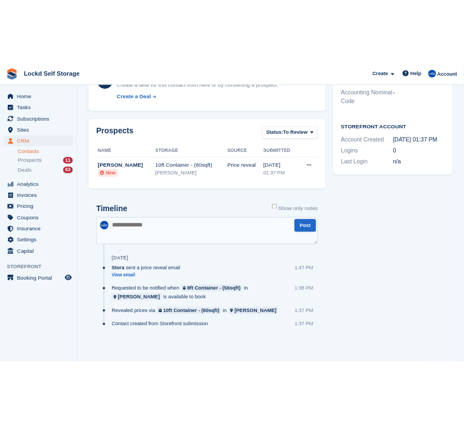
scroll to position [305, 0]
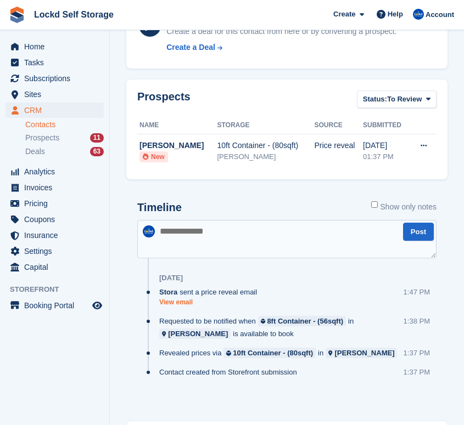
click at [183, 301] on link "View email" at bounding box center [210, 302] width 103 height 9
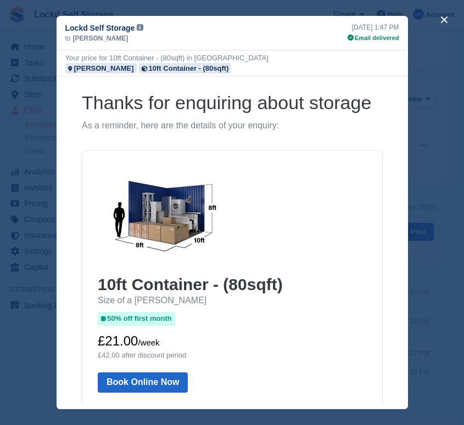
scroll to position [112, 0]
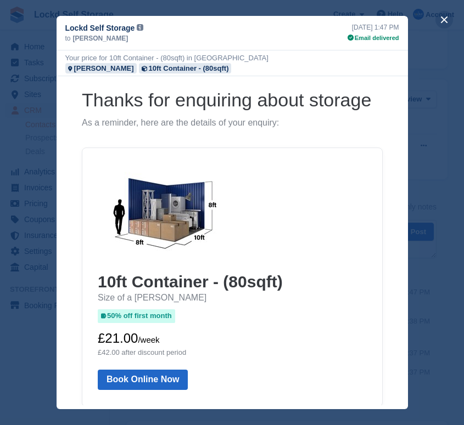
click at [443, 21] on button "close" at bounding box center [444, 20] width 18 height 18
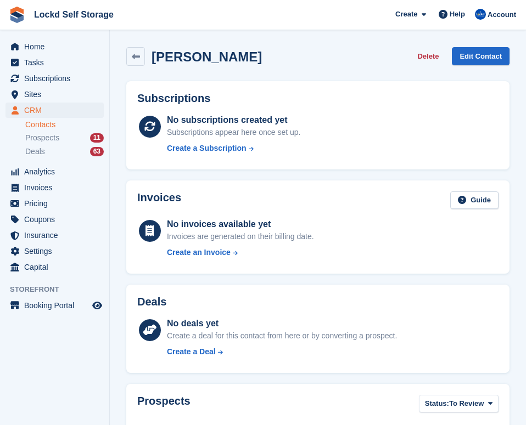
scroll to position [0, 0]
click at [138, 53] on icon at bounding box center [136, 57] width 8 height 8
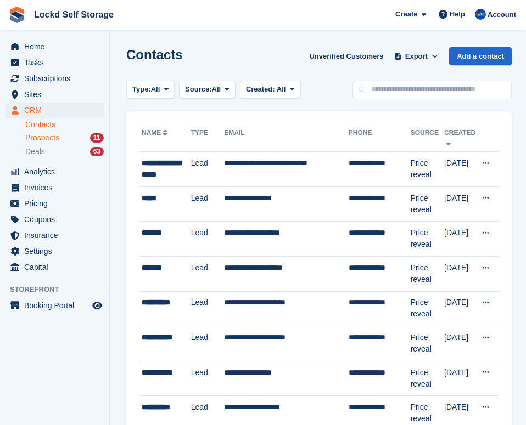
click at [74, 142] on div "Prospects 11" at bounding box center [64, 138] width 78 height 10
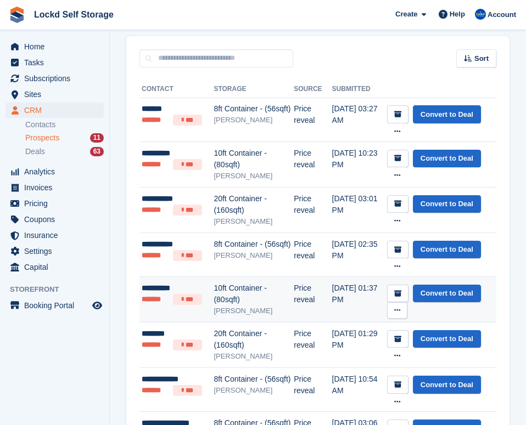
scroll to position [106, 0]
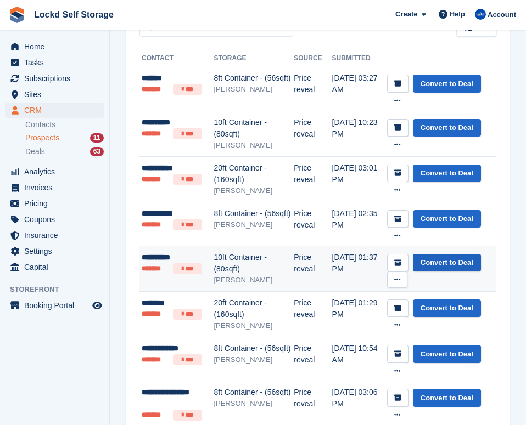
click at [449, 264] on link "Convert to Deal" at bounding box center [447, 263] width 68 height 18
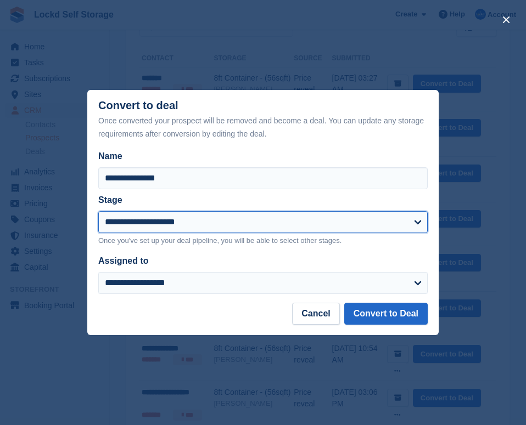
select select "****"
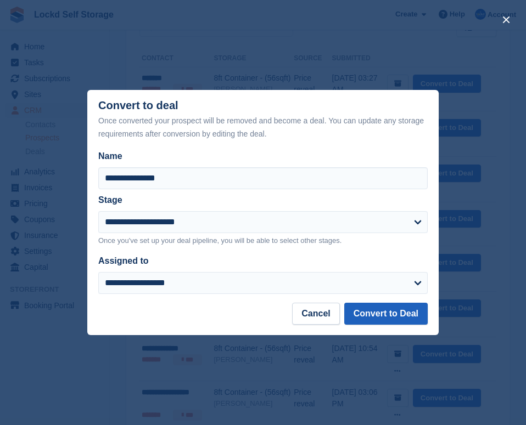
click at [395, 320] on button "Convert to Deal" at bounding box center [385, 314] width 83 height 22
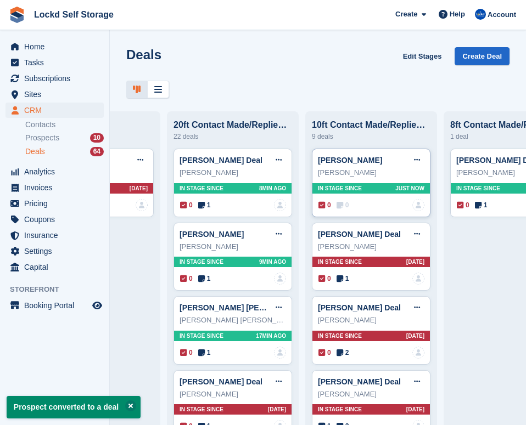
scroll to position [0, 667]
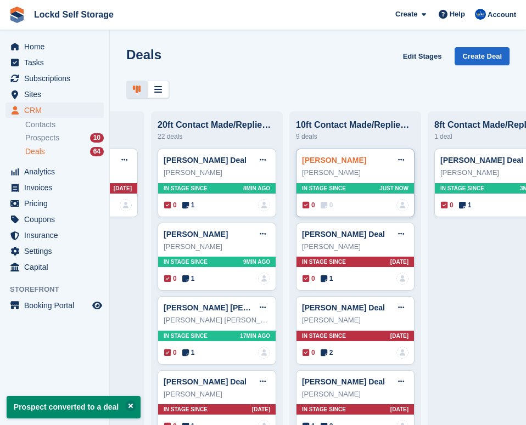
click at [340, 163] on link "[PERSON_NAME]" at bounding box center [334, 160] width 64 height 9
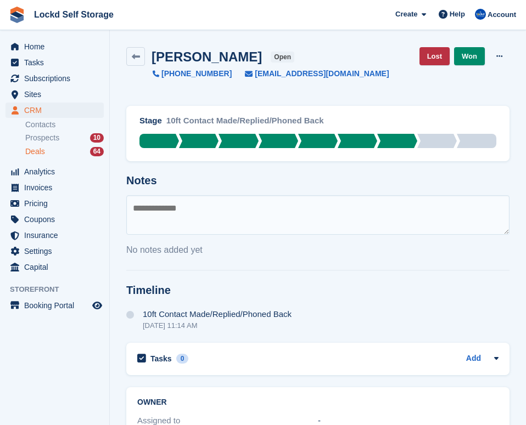
click at [305, 214] on textarea at bounding box center [317, 215] width 383 height 40
type textarea "**********"
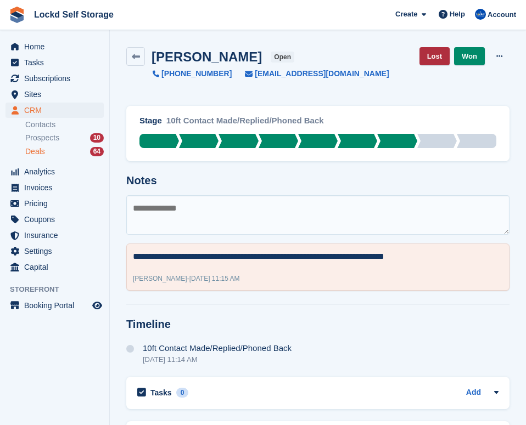
click at [431, 63] on link "Lost" at bounding box center [434, 56] width 30 height 18
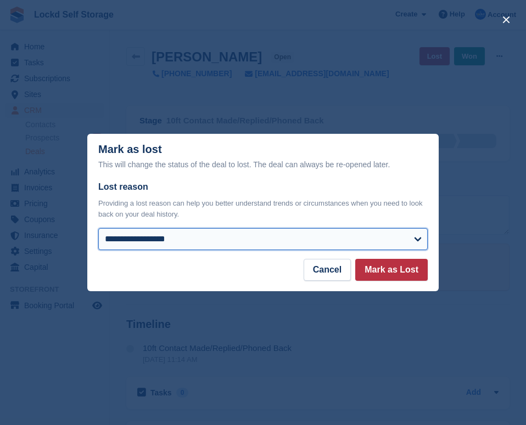
select select "**********"
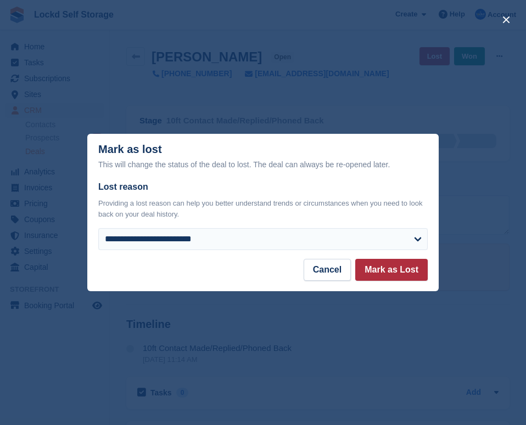
click at [384, 271] on button "Mark as Lost" at bounding box center [391, 270] width 72 height 22
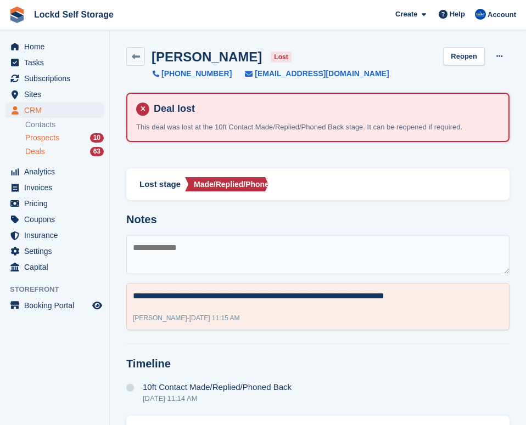
click at [52, 140] on span "Prospects" at bounding box center [42, 138] width 34 height 10
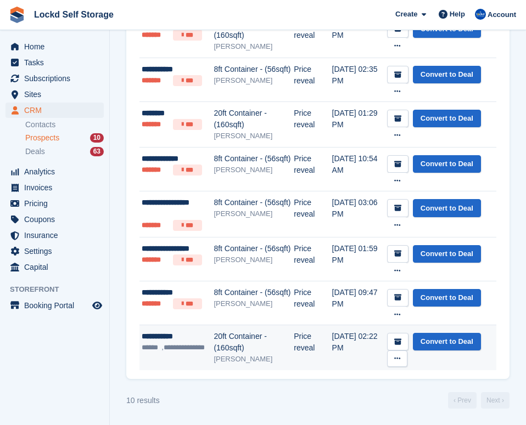
scroll to position [256, 0]
click at [452, 340] on link "Convert to Deal" at bounding box center [447, 342] width 68 height 18
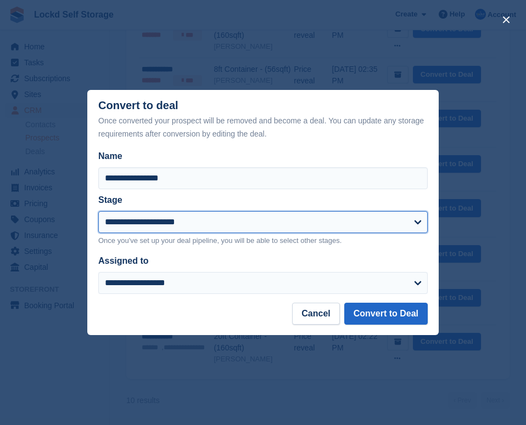
select select "****"
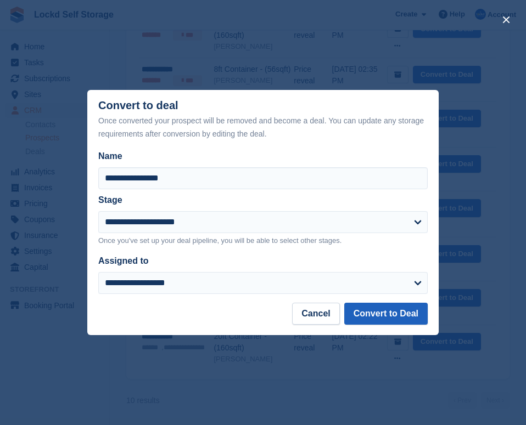
click at [378, 314] on button "Convert to Deal" at bounding box center [385, 314] width 83 height 22
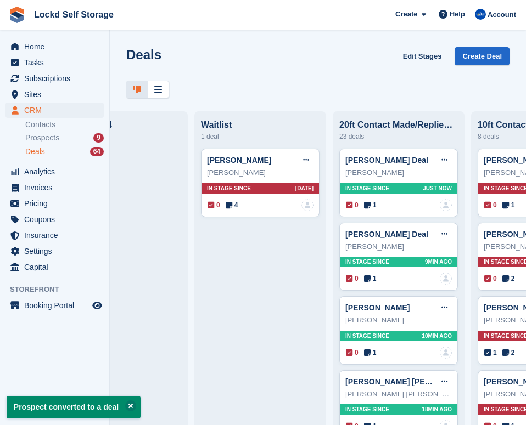
scroll to position [0, 674]
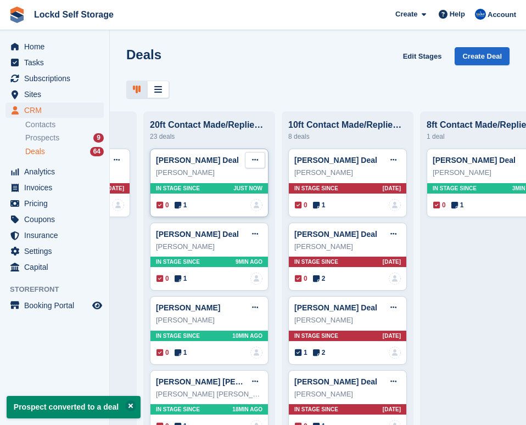
click at [253, 157] on icon at bounding box center [255, 159] width 6 height 7
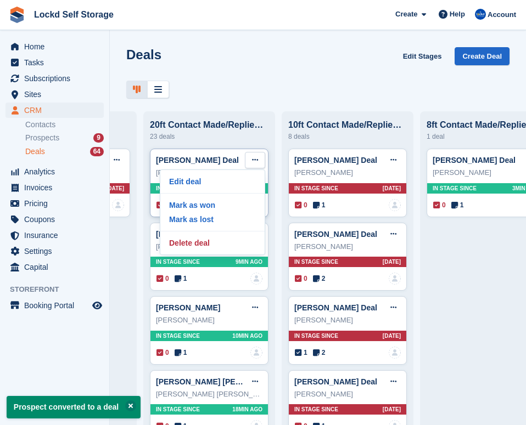
click at [202, 149] on div "[PERSON_NAME] Deal Edit deal [PERSON_NAME] as won [PERSON_NAME] as lost Delete …" at bounding box center [209, 183] width 119 height 69
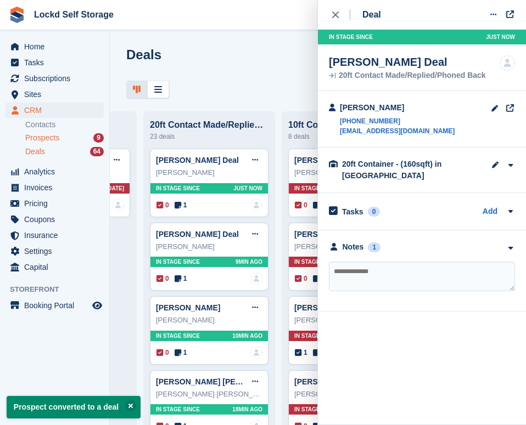
click at [70, 136] on div "Prospects 9" at bounding box center [64, 138] width 78 height 10
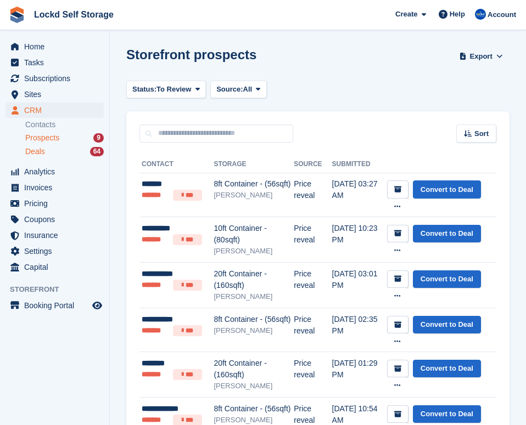
click at [49, 148] on div "Deals 64" at bounding box center [64, 152] width 78 height 10
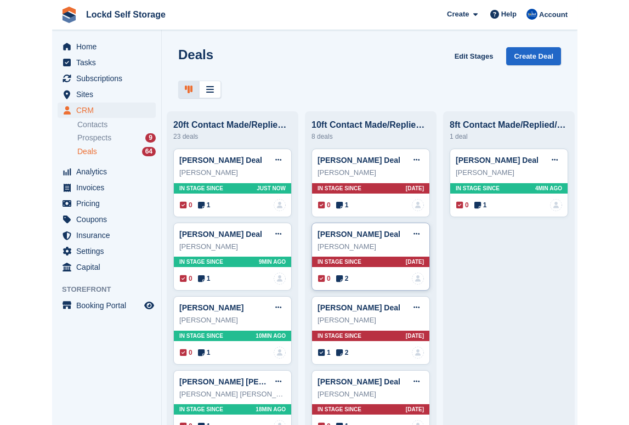
scroll to position [0, 695]
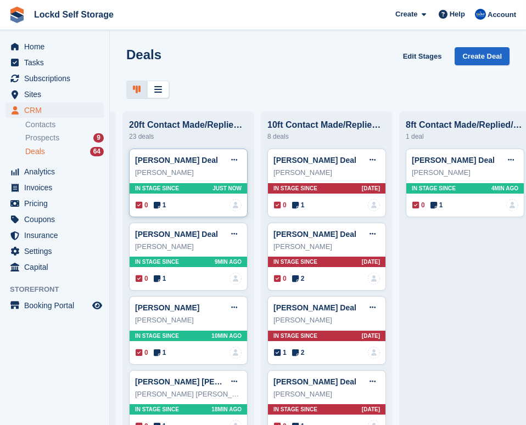
click at [203, 161] on div "[PERSON_NAME] Deal Edit deal [PERSON_NAME] as won [PERSON_NAME] as lost Delete …" at bounding box center [188, 160] width 106 height 16
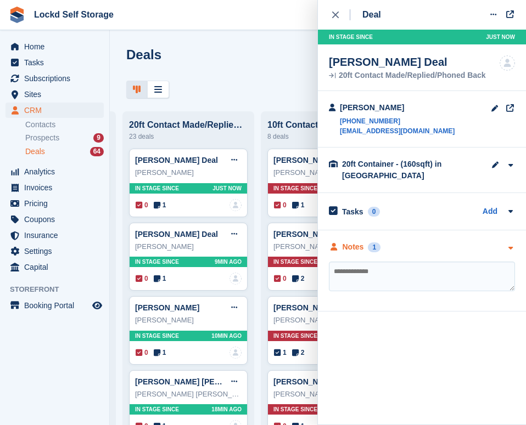
click at [433, 247] on div "Notes 1" at bounding box center [422, 247] width 186 height 12
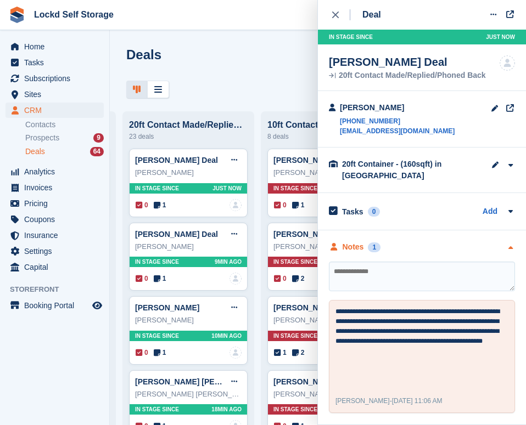
click at [433, 248] on div "Notes 1" at bounding box center [422, 247] width 186 height 12
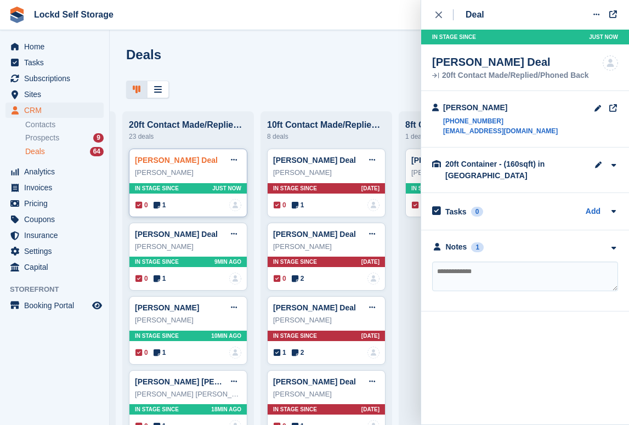
click at [165, 160] on link "[PERSON_NAME] Deal" at bounding box center [176, 160] width 83 height 9
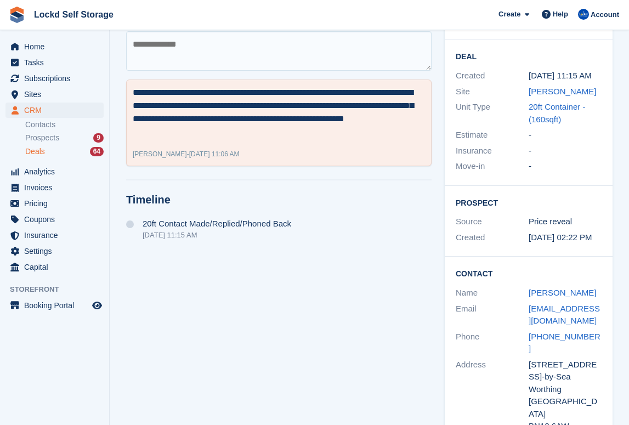
scroll to position [164, 0]
click at [71, 143] on li "Prospects 9" at bounding box center [67, 138] width 84 height 13
click at [67, 136] on div "Prospects 9" at bounding box center [64, 138] width 78 height 10
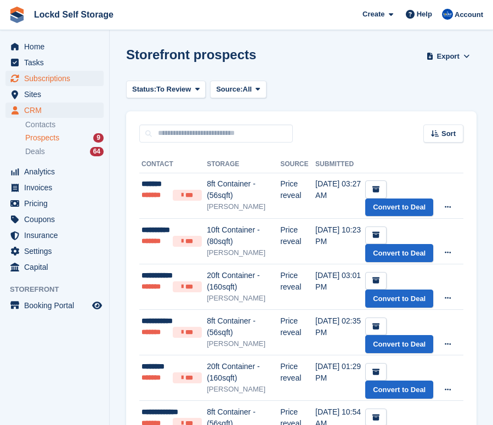
click at [63, 80] on span "Subscriptions" at bounding box center [57, 78] width 66 height 15
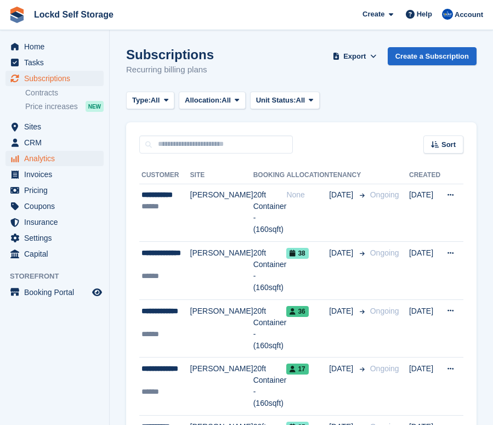
click at [50, 155] on span "Analytics" at bounding box center [57, 158] width 66 height 15
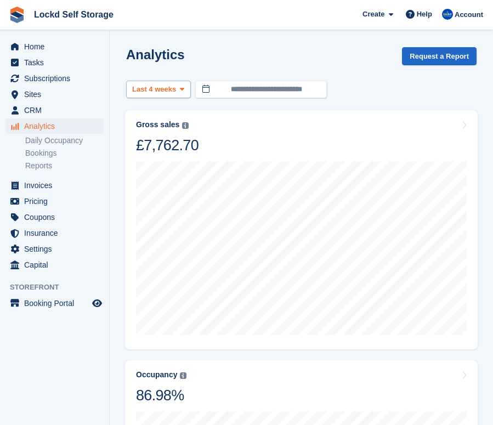
click at [156, 93] on span "Last 4 weeks" at bounding box center [154, 89] width 44 height 11
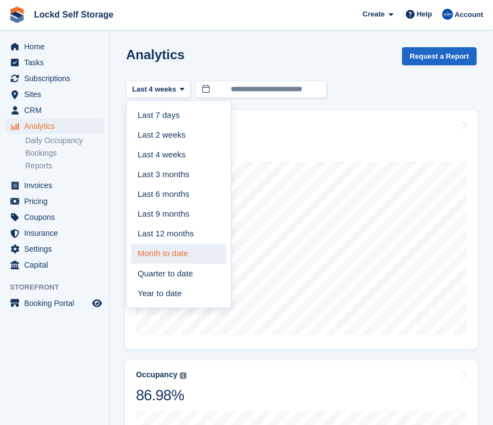
click at [174, 251] on link "Month to date" at bounding box center [178, 254] width 95 height 20
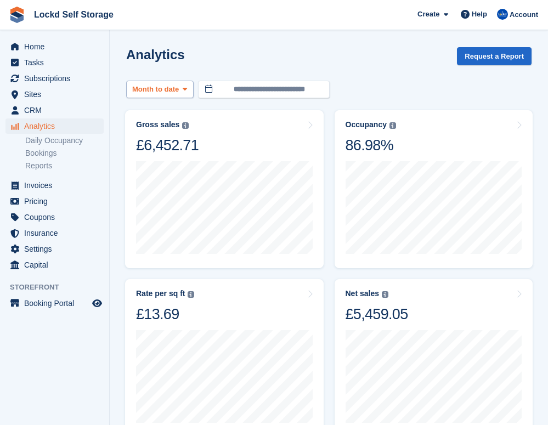
click at [182, 90] on button "Month to date" at bounding box center [159, 90] width 67 height 18
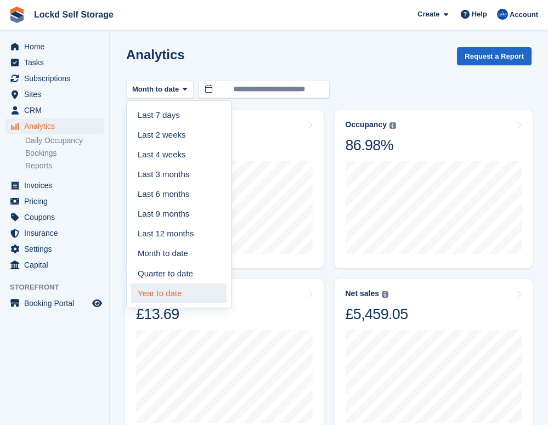
click at [171, 289] on link "Year to date" at bounding box center [178, 294] width 95 height 20
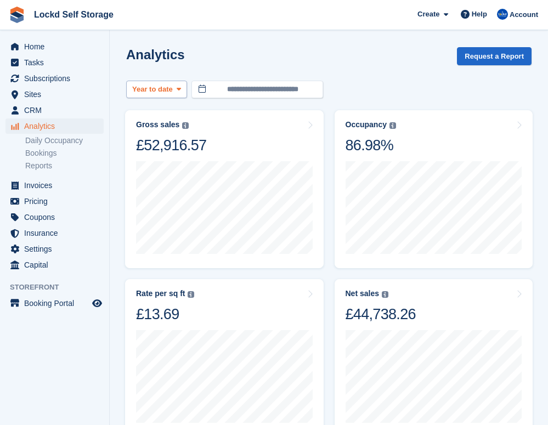
click at [154, 91] on span "Year to date" at bounding box center [152, 89] width 41 height 11
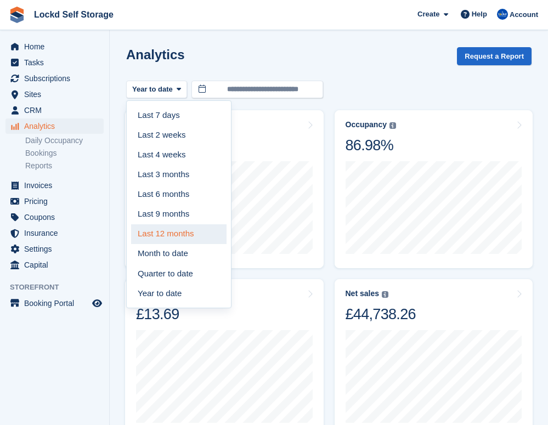
click at [171, 234] on link "Last 12 months" at bounding box center [178, 234] width 95 height 20
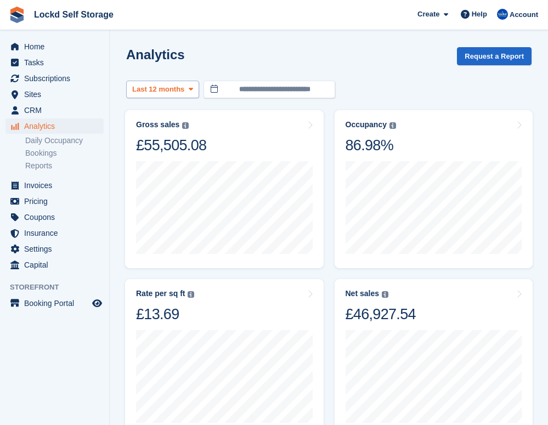
click at [179, 88] on span "Last 12 months" at bounding box center [158, 89] width 52 height 11
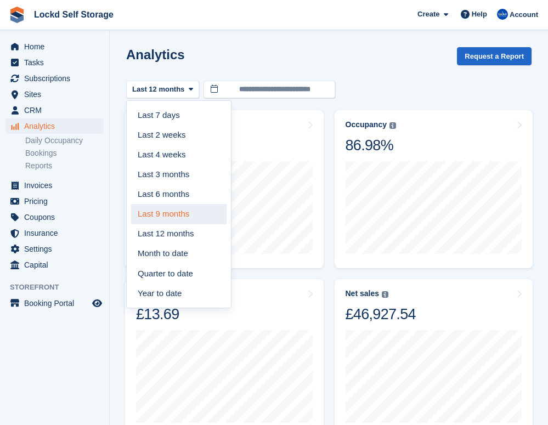
click at [174, 210] on link "Last 9 months" at bounding box center [178, 214] width 95 height 20
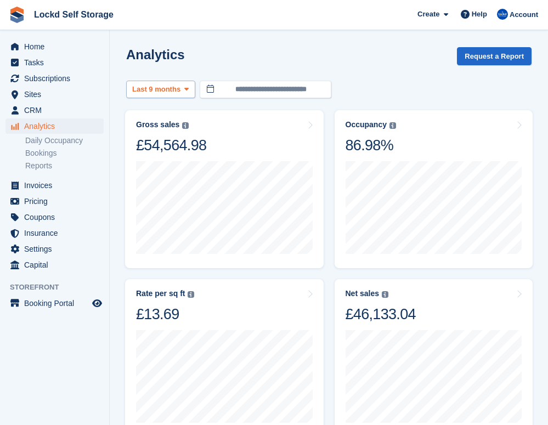
click at [173, 89] on span "Last 9 months" at bounding box center [156, 89] width 48 height 11
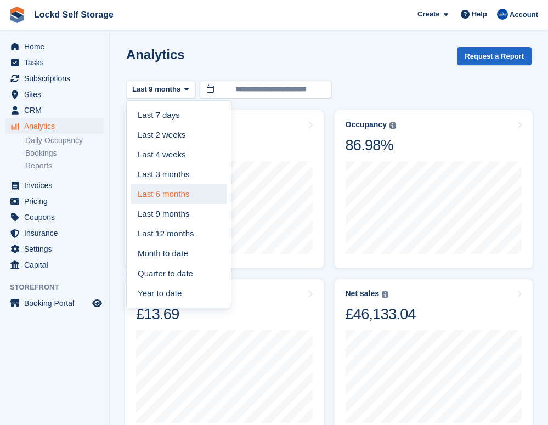
click at [170, 200] on link "Last 6 months" at bounding box center [178, 194] width 95 height 20
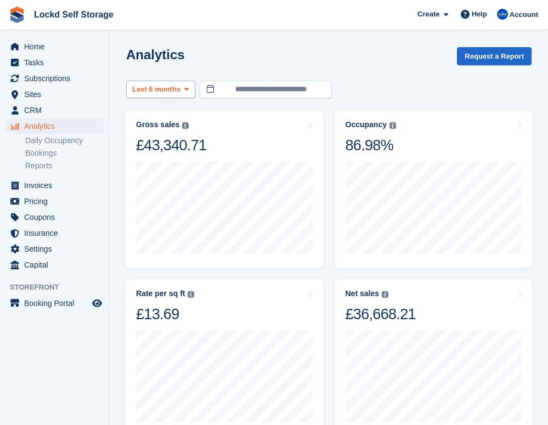
click at [168, 93] on span "Last 6 months" at bounding box center [156, 89] width 48 height 11
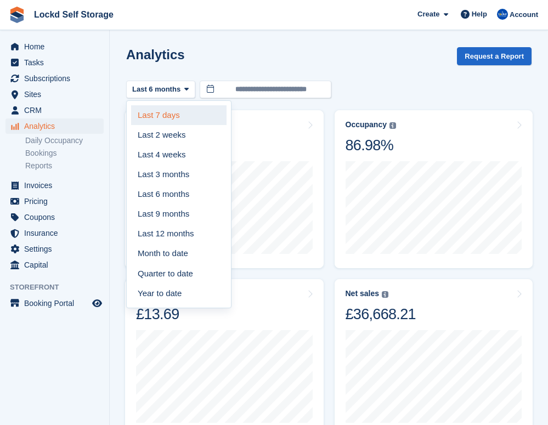
click at [165, 109] on link "Last 7 days" at bounding box center [178, 115] width 95 height 20
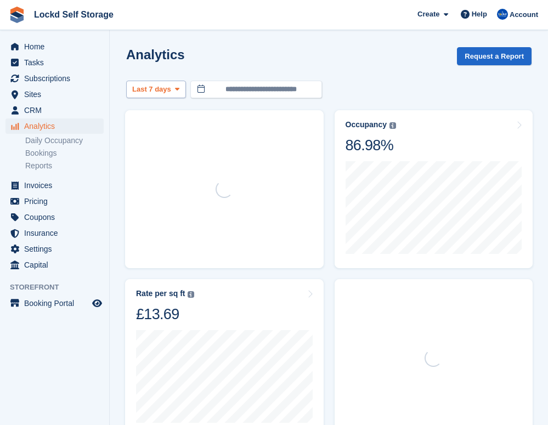
click at [164, 90] on span "Last 7 days" at bounding box center [151, 89] width 39 height 11
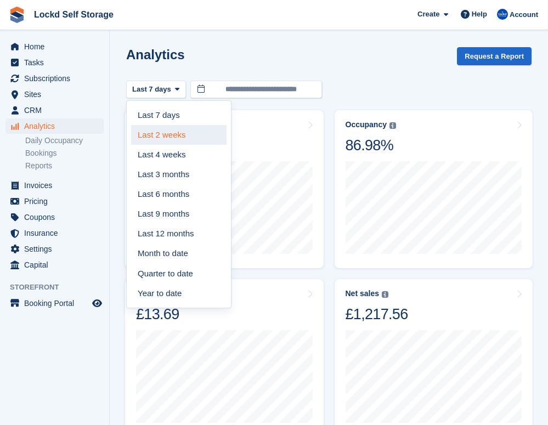
click at [162, 133] on link "Last 2 weeks" at bounding box center [178, 135] width 95 height 20
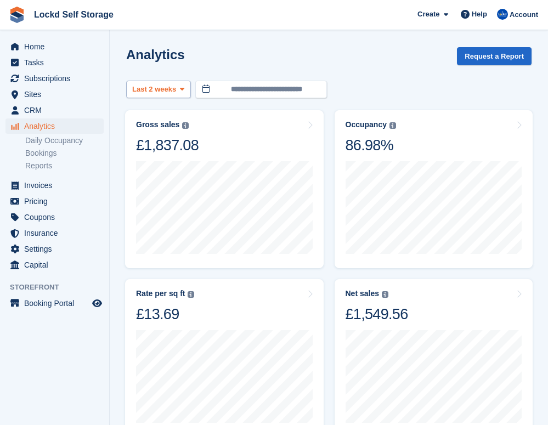
click at [161, 93] on span "Last 2 weeks" at bounding box center [154, 89] width 44 height 11
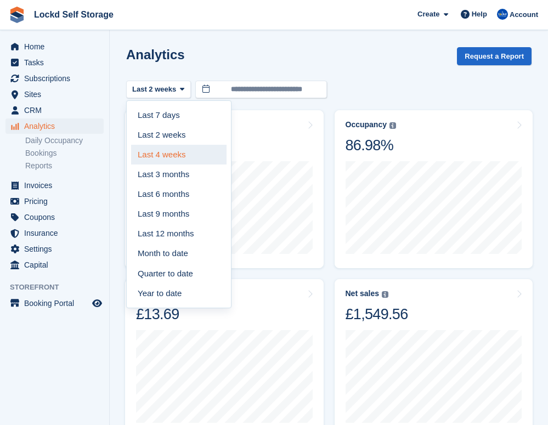
click at [164, 152] on link "Last 4 weeks" at bounding box center [178, 155] width 95 height 20
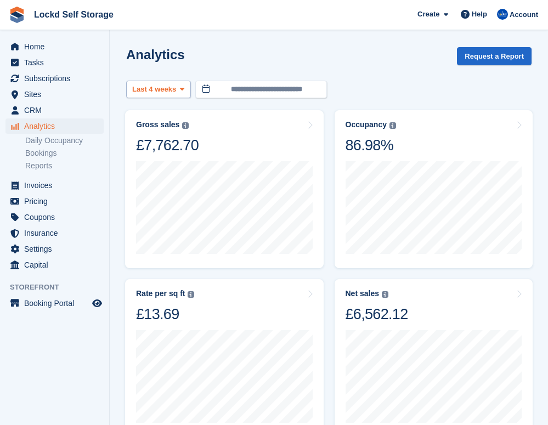
click at [153, 87] on span "Last 4 weeks" at bounding box center [154, 89] width 44 height 11
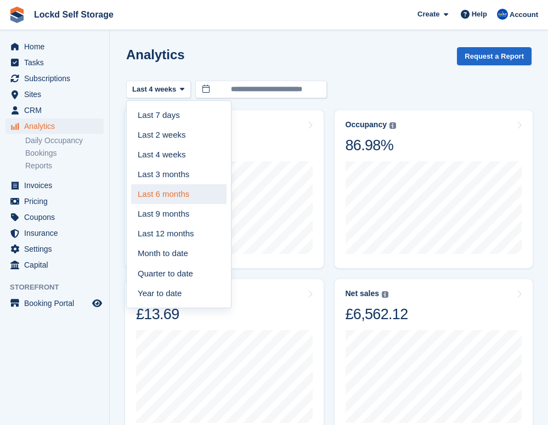
click at [158, 191] on link "Last 6 months" at bounding box center [178, 194] width 95 height 20
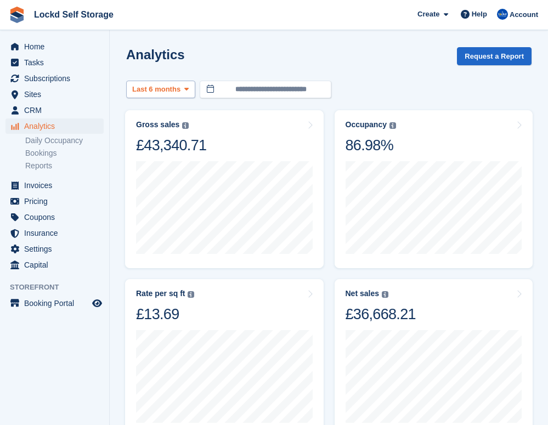
click at [166, 92] on span "Last 6 months" at bounding box center [156, 89] width 48 height 11
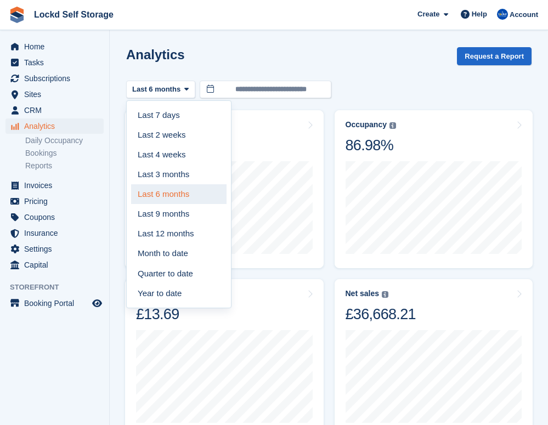
click at [159, 199] on link "Last 6 months" at bounding box center [178, 194] width 95 height 20
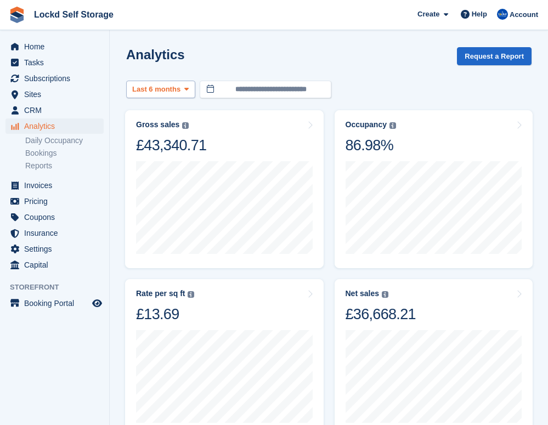
click at [163, 95] on button "Last 6 months" at bounding box center [160, 90] width 69 height 18
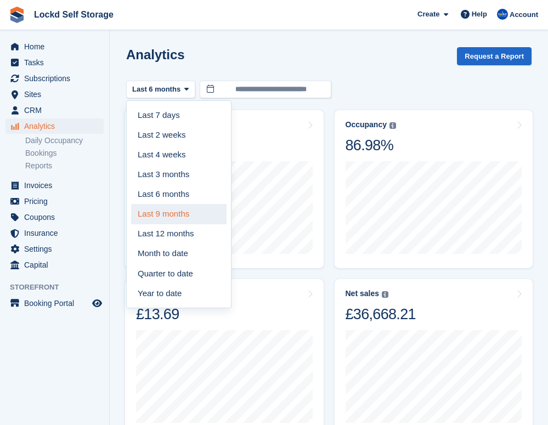
click at [164, 213] on link "Last 9 months" at bounding box center [178, 214] width 95 height 20
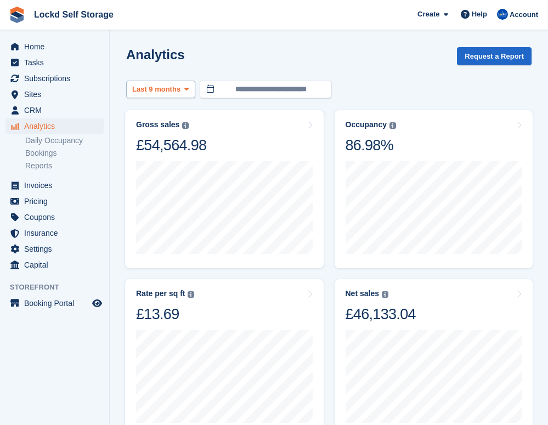
click at [181, 85] on span "Last 9 months" at bounding box center [156, 89] width 48 height 11
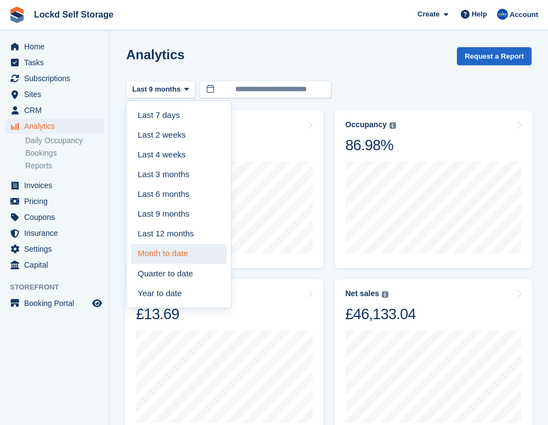
click at [170, 251] on link "Month to date" at bounding box center [178, 254] width 95 height 20
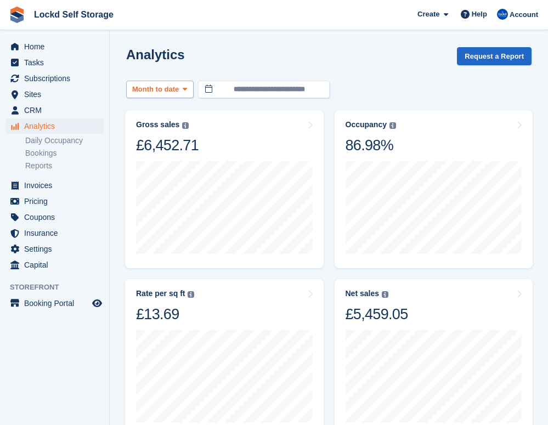
click at [176, 92] on span "Month to date" at bounding box center [155, 89] width 47 height 11
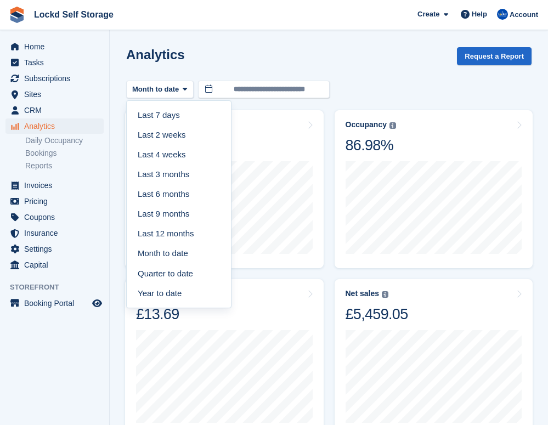
click at [302, 70] on div "Analytics Request a Report" at bounding box center [328, 62] width 405 height 31
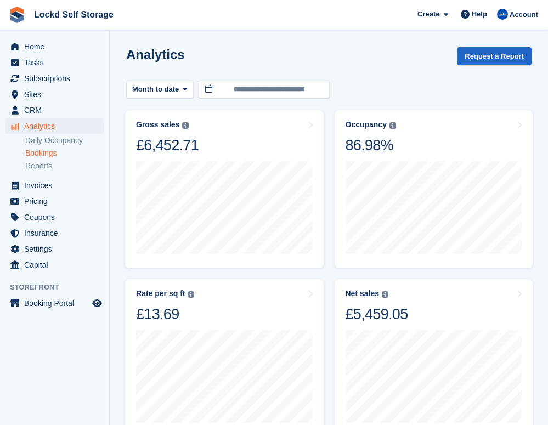
click at [52, 150] on link "Bookings" at bounding box center [64, 153] width 78 height 10
